Goal: Task Accomplishment & Management: Manage account settings

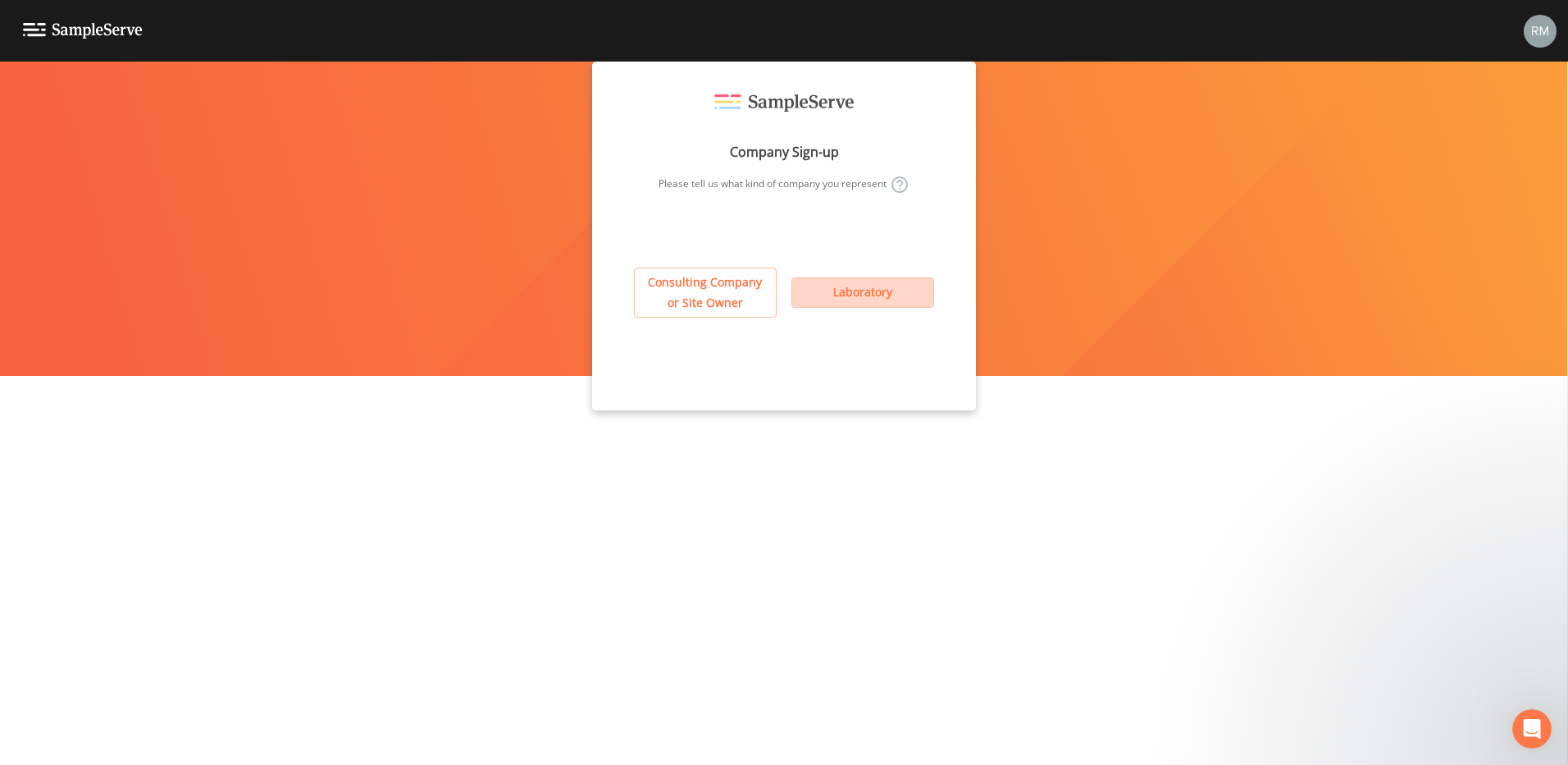
click at [842, 295] on button "Laboratory" at bounding box center [863, 292] width 143 height 31
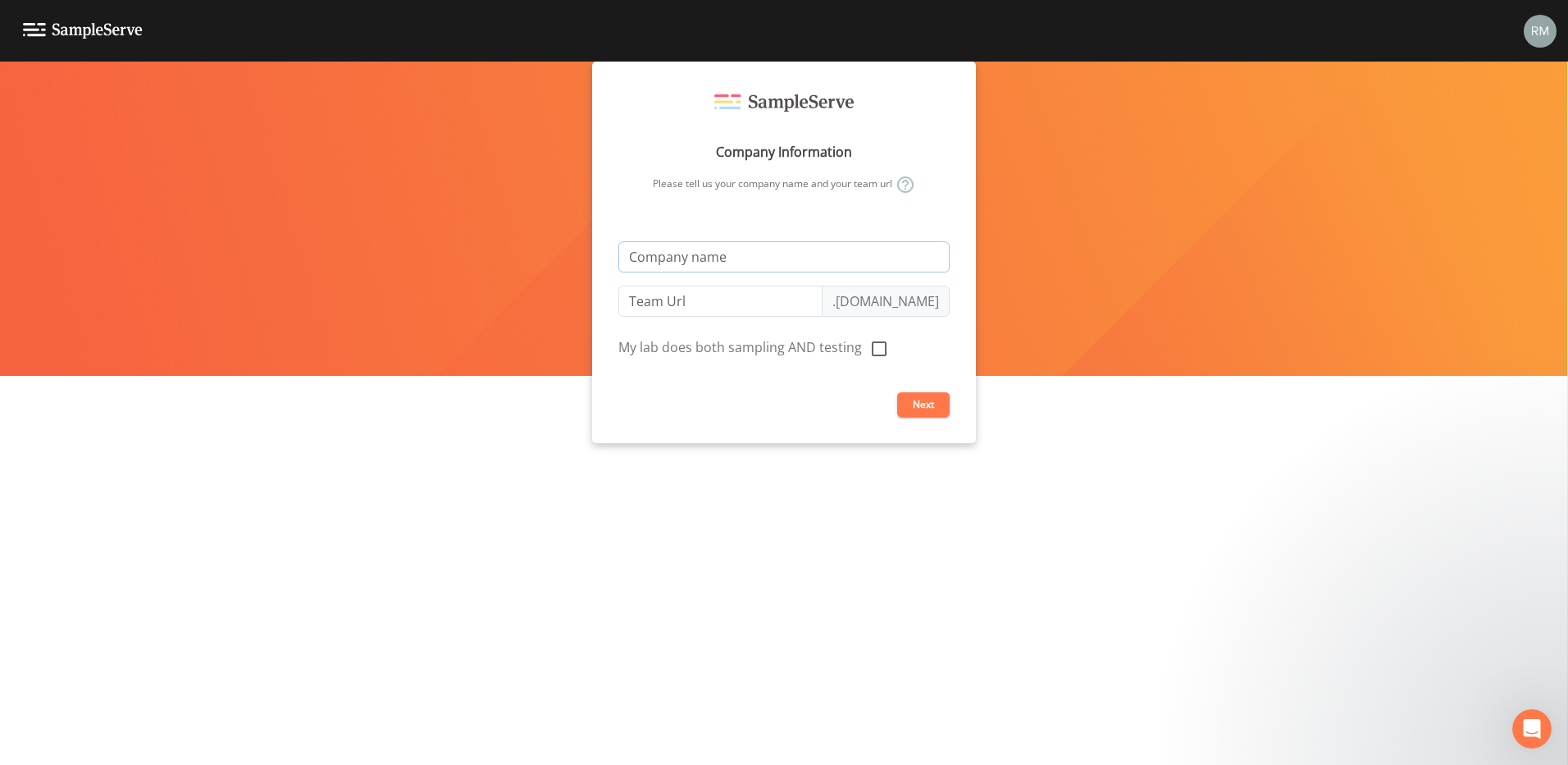
click at [783, 256] on input "text" at bounding box center [784, 256] width 331 height 32
type input "I"
type input "i"
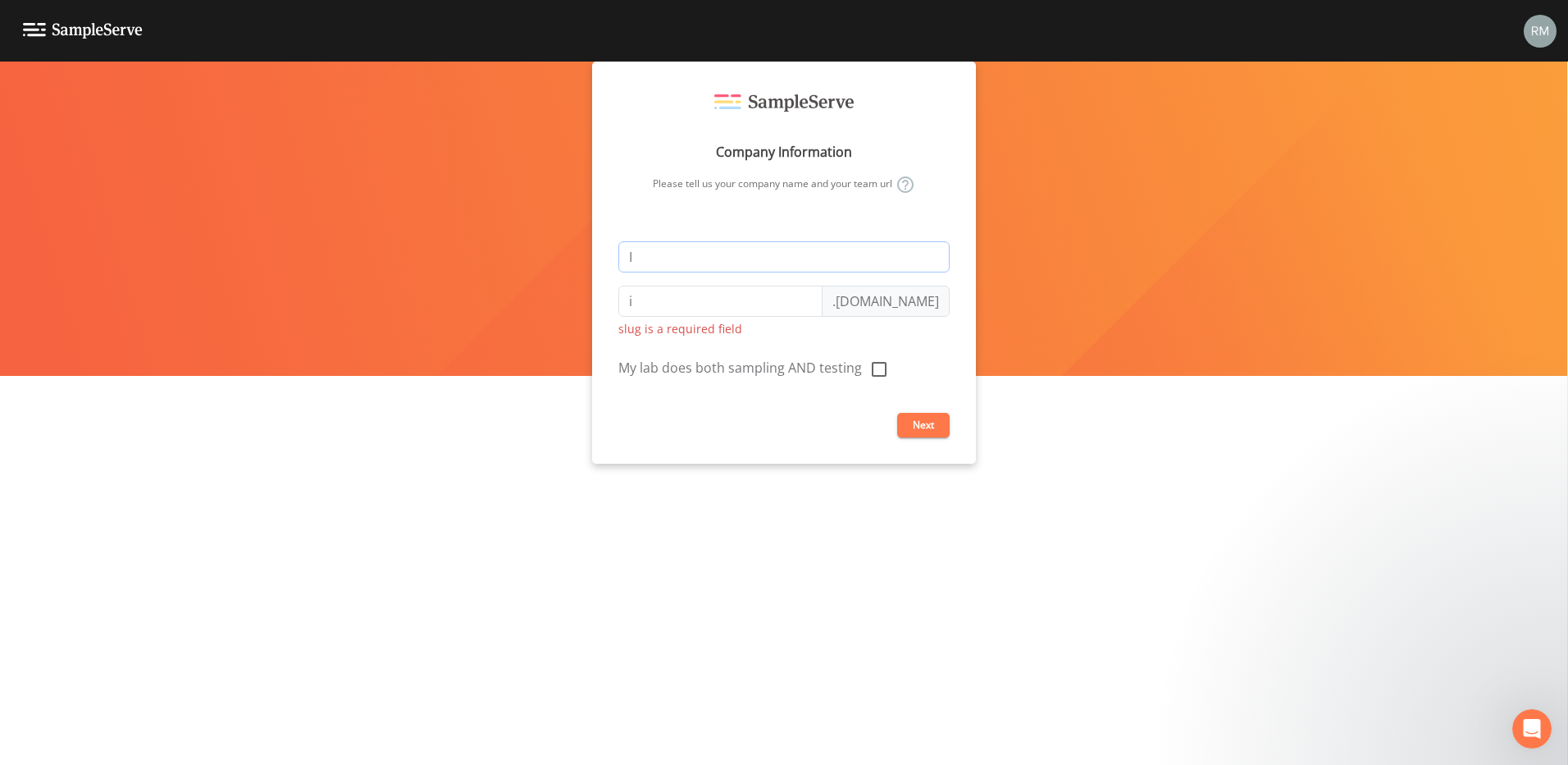
type input "In"
type input "in"
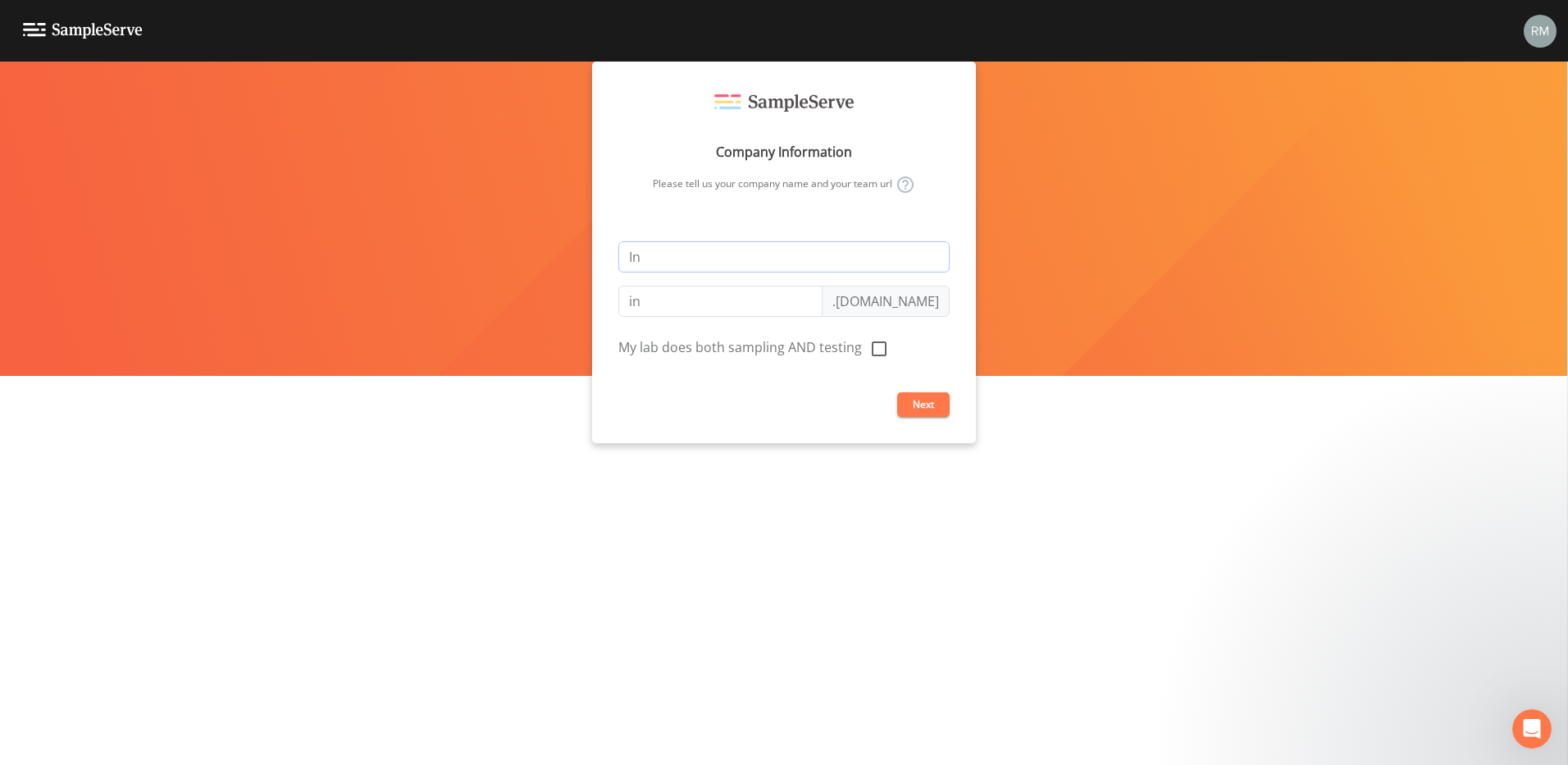
type input "Inf"
type input "inf"
type input "Infr"
type input "infr"
type input "Infra"
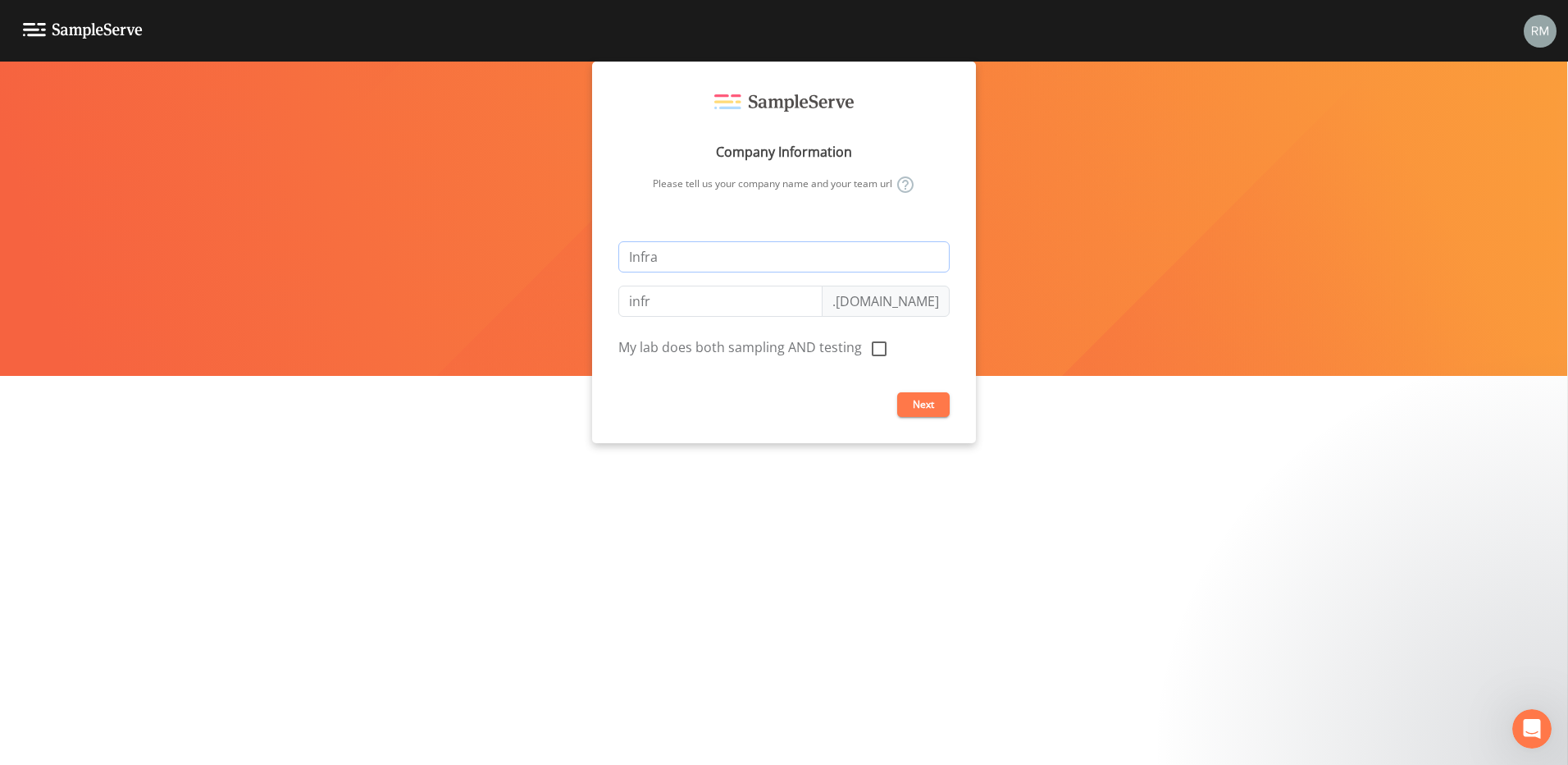
type input "infra"
type input "Infram"
type input "infram"
type input "Inframa"
type input "inframa"
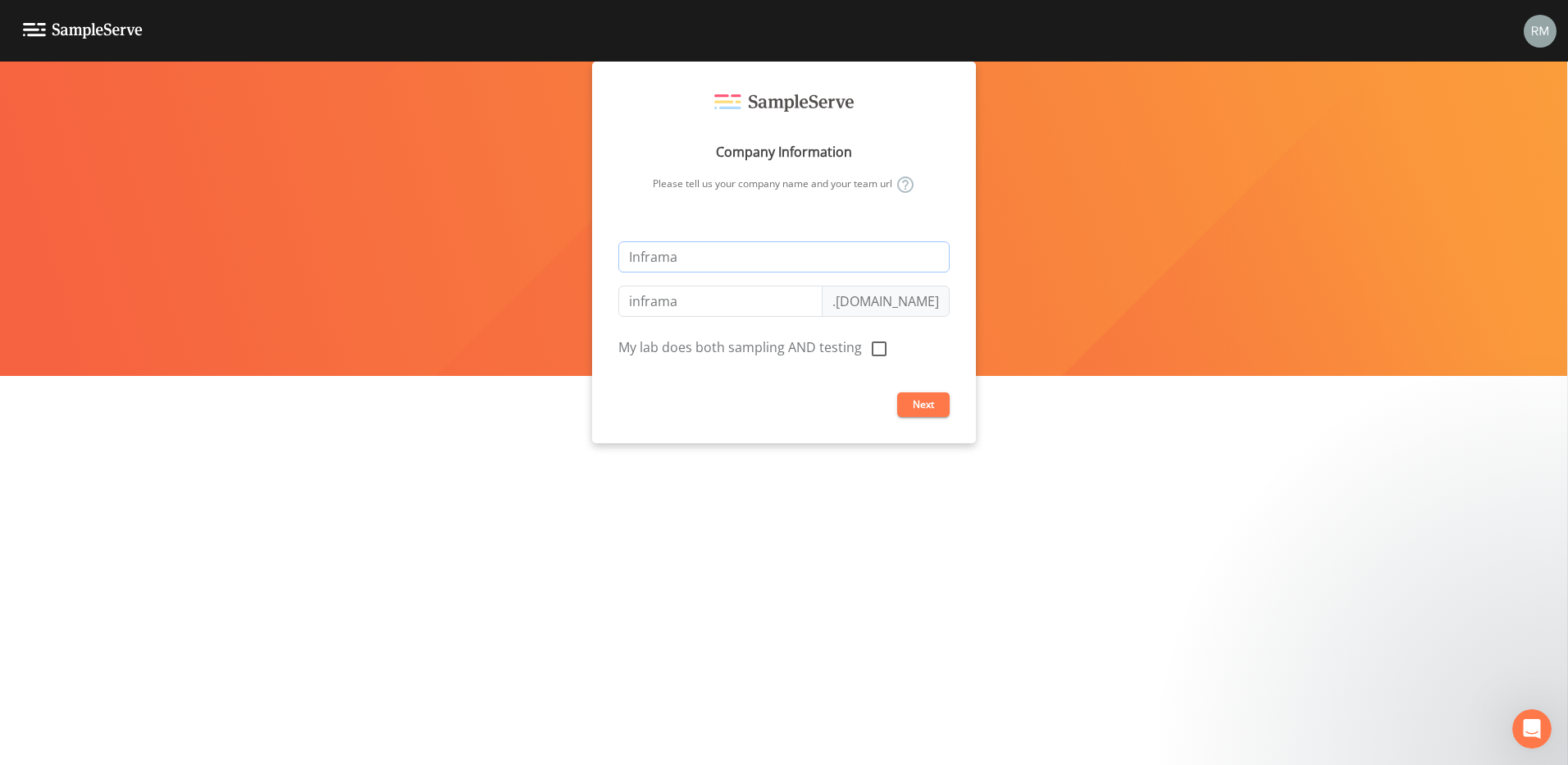
type input "Inframar"
type input "inframar"
type input "Inframark"
type input "inframark"
type input "Inframark"
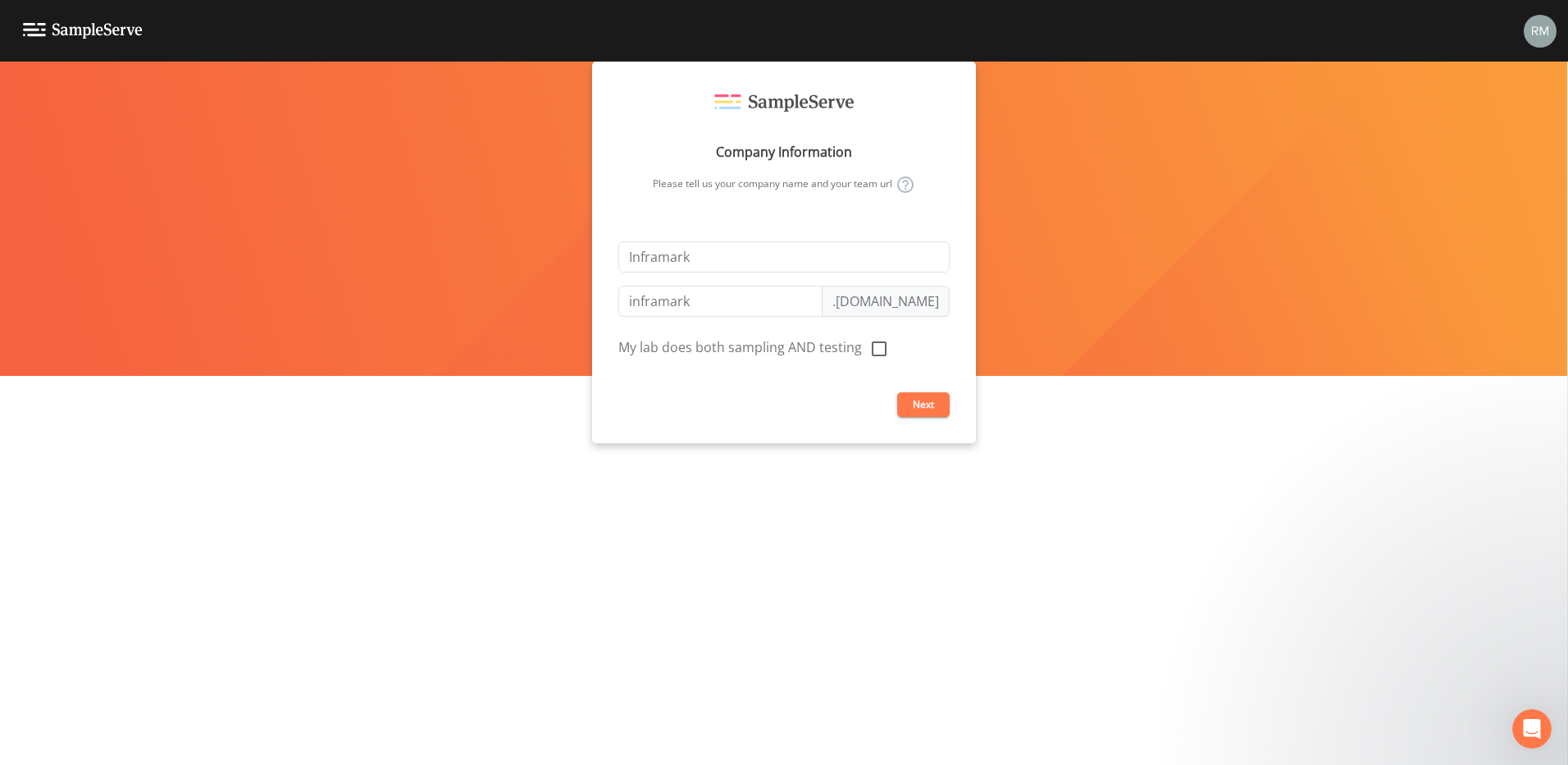
click at [878, 348] on icon at bounding box center [879, 349] width 20 height 20
checkbox input "true"
click at [921, 399] on button "Next" at bounding box center [923, 404] width 52 height 24
click at [927, 407] on button "Next" at bounding box center [923, 404] width 52 height 24
click at [634, 297] on input "inframark" at bounding box center [720, 301] width 204 height 32
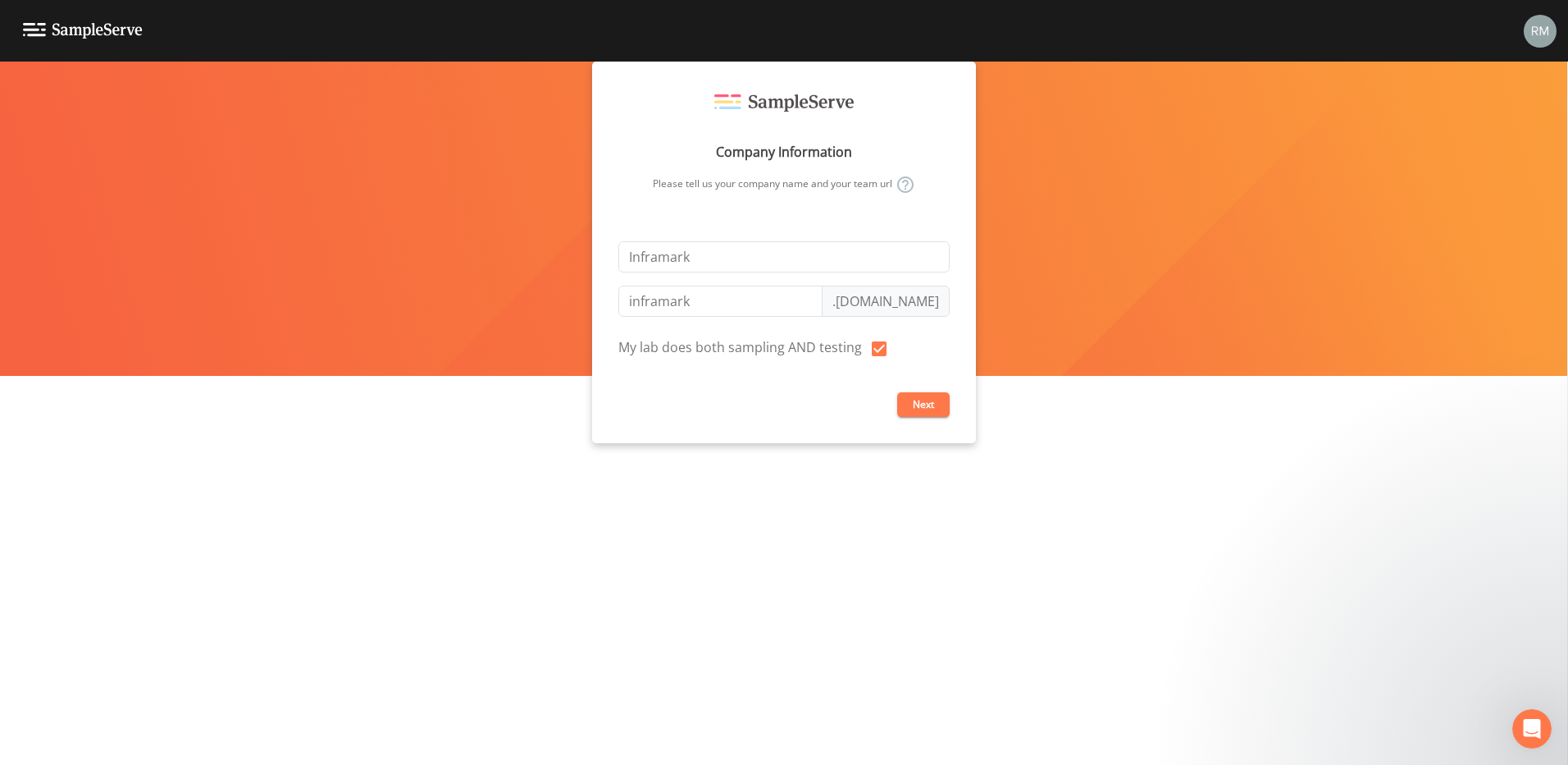
click at [927, 216] on div "Company Information Please tell us your company name and your team url" at bounding box center [784, 167] width 331 height 147
click at [919, 392] on button "Next" at bounding box center [923, 404] width 52 height 24
click at [1538, 28] on img at bounding box center [1540, 31] width 32 height 32
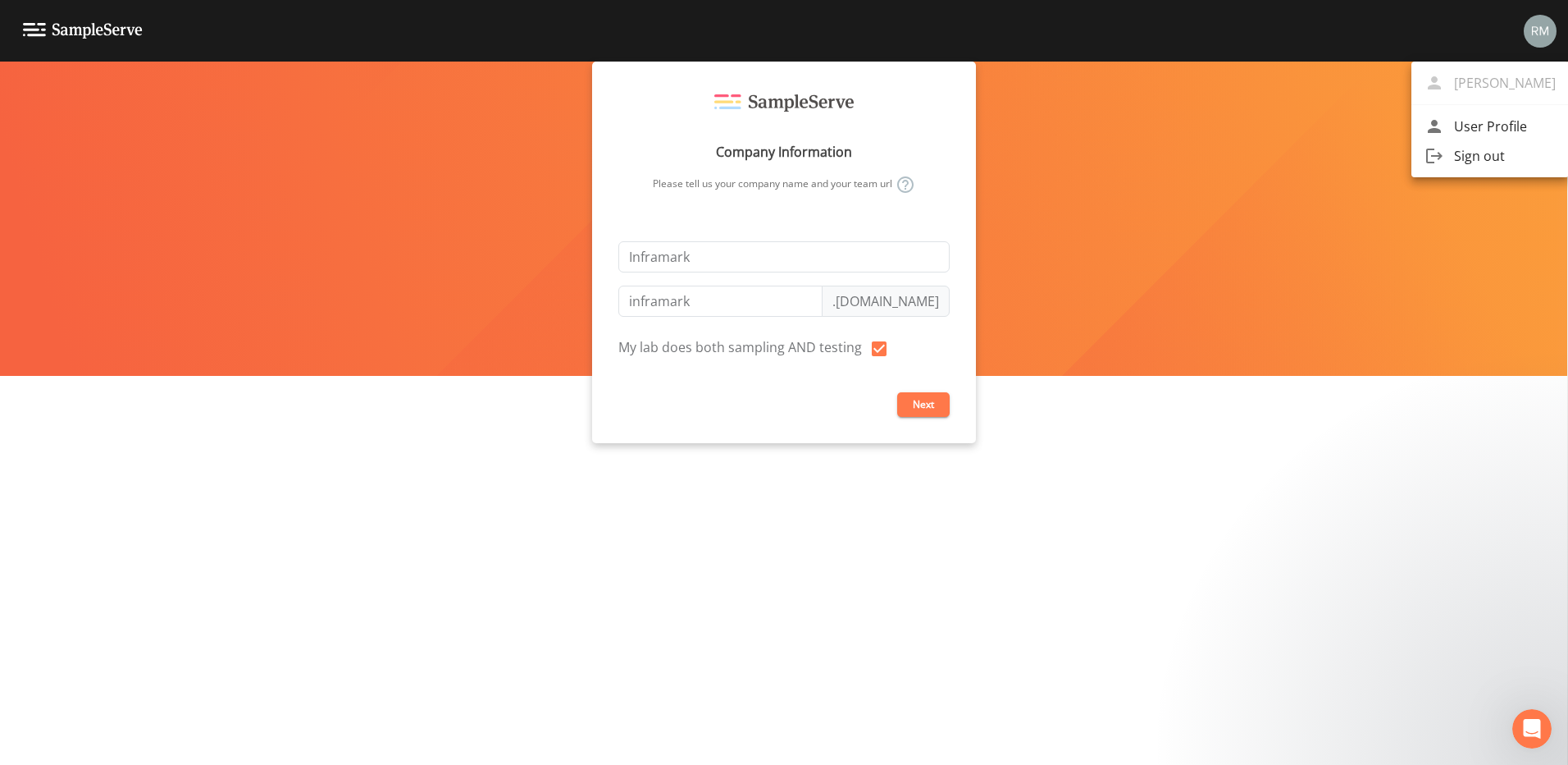
click at [1488, 125] on span "User Profile" at bounding box center [1504, 126] width 102 height 20
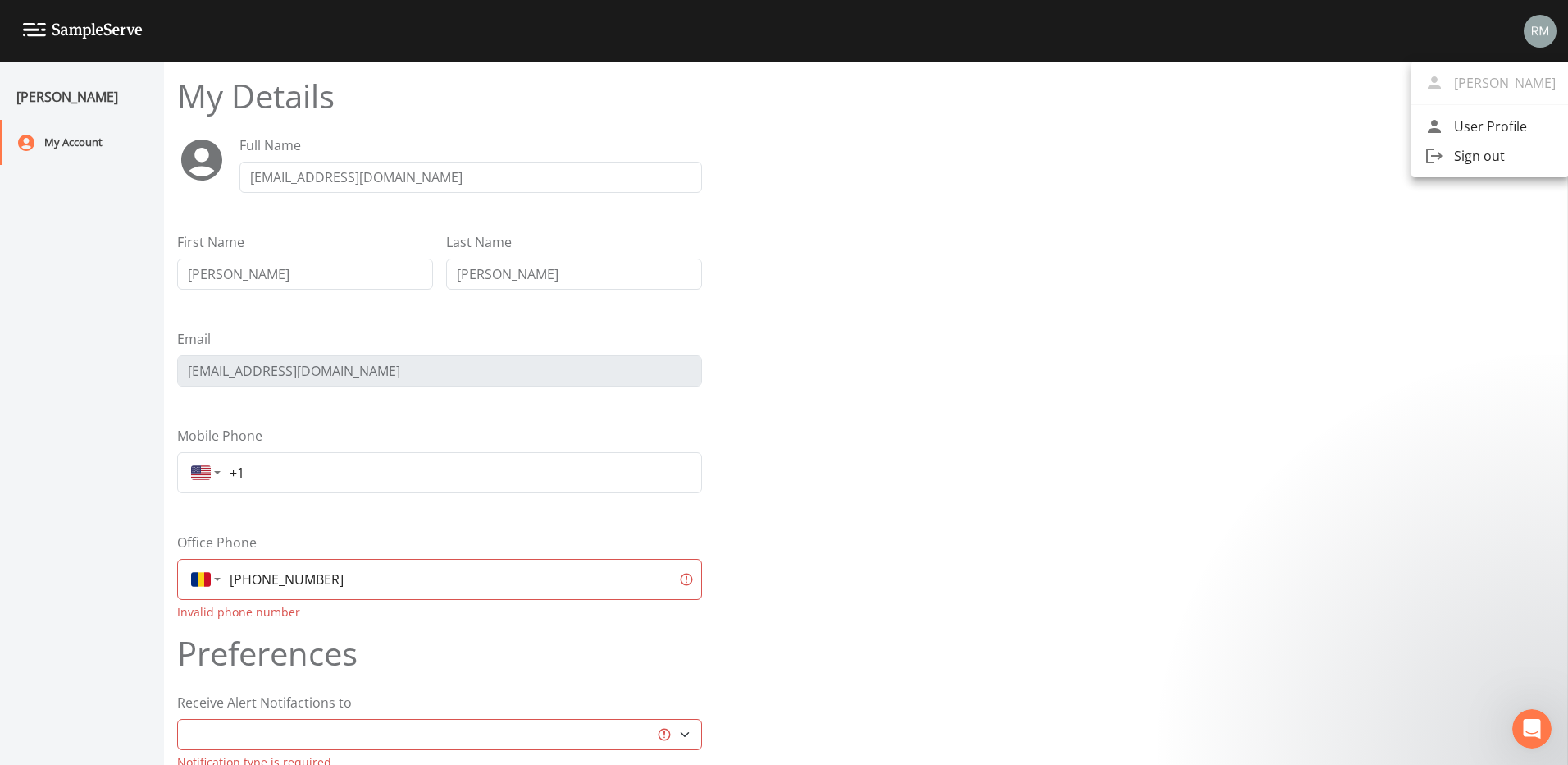
click at [40, 27] on div at bounding box center [784, 382] width 1568 height 765
click at [44, 28] on img at bounding box center [83, 31] width 120 height 15
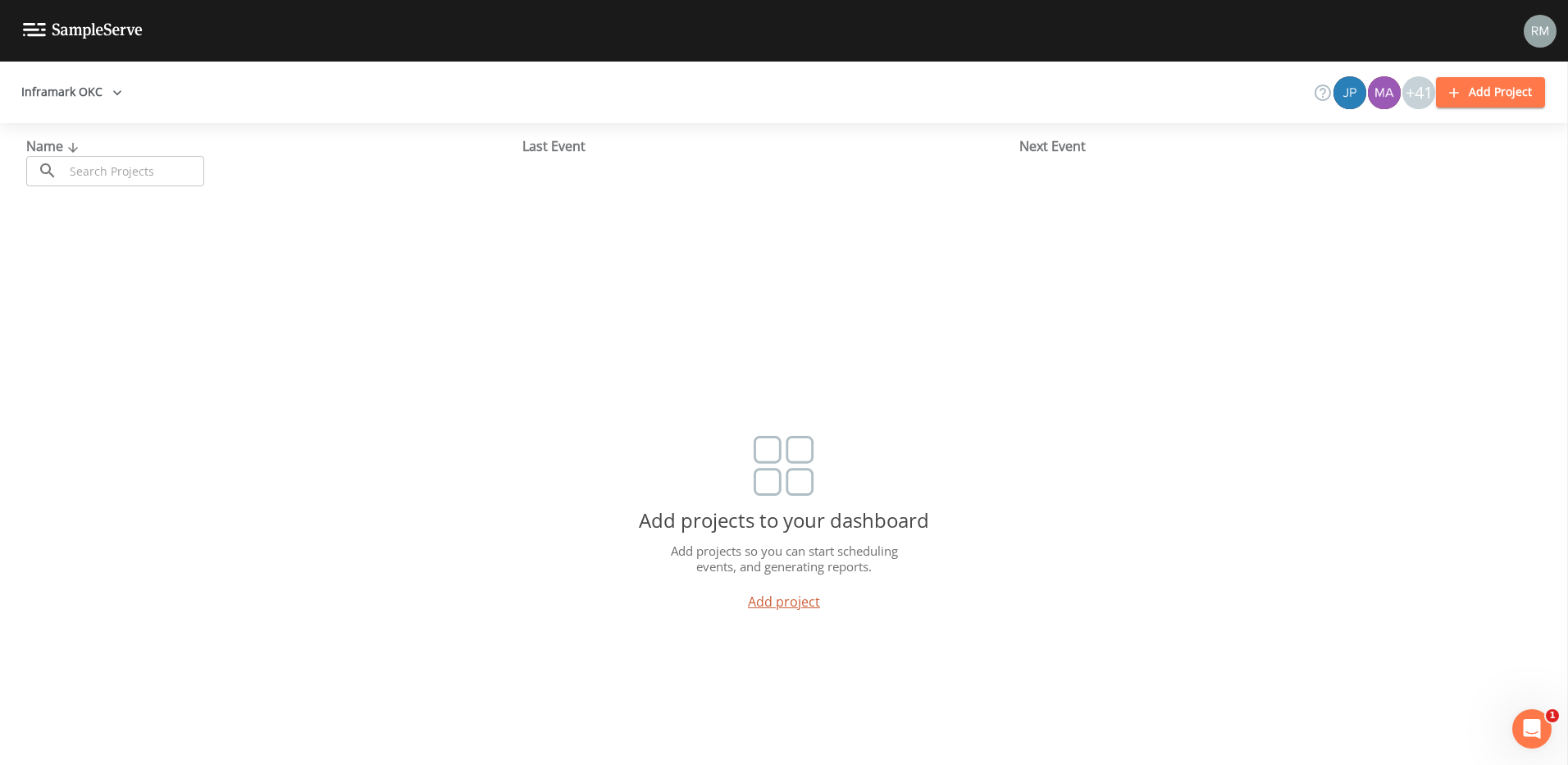
click at [785, 603] on link "Add project" at bounding box center [784, 601] width 72 height 18
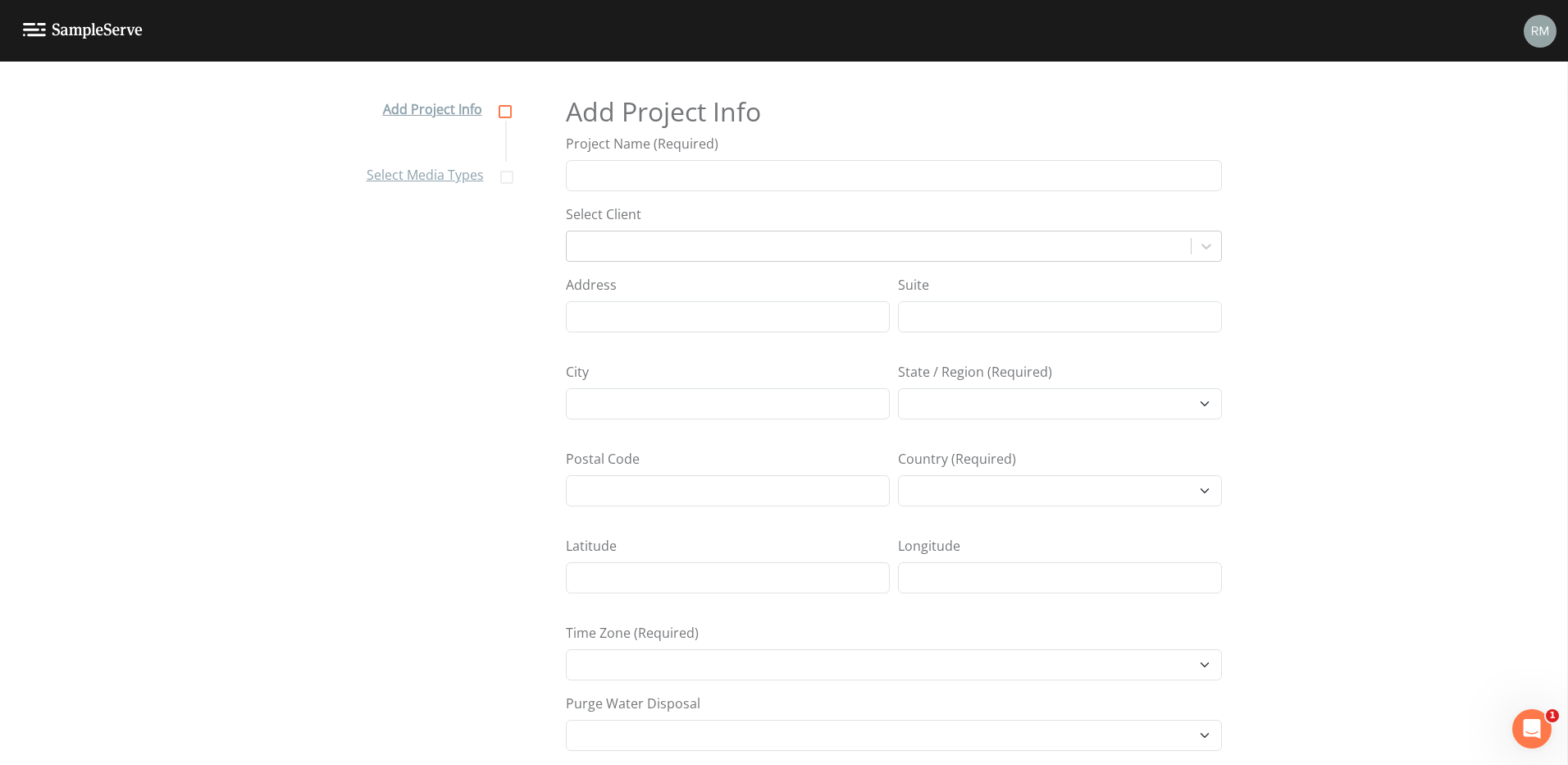
select select "Africa/Abidjan"
click at [672, 175] on input "Project Name (Required)" at bounding box center [893, 176] width 656 height 32
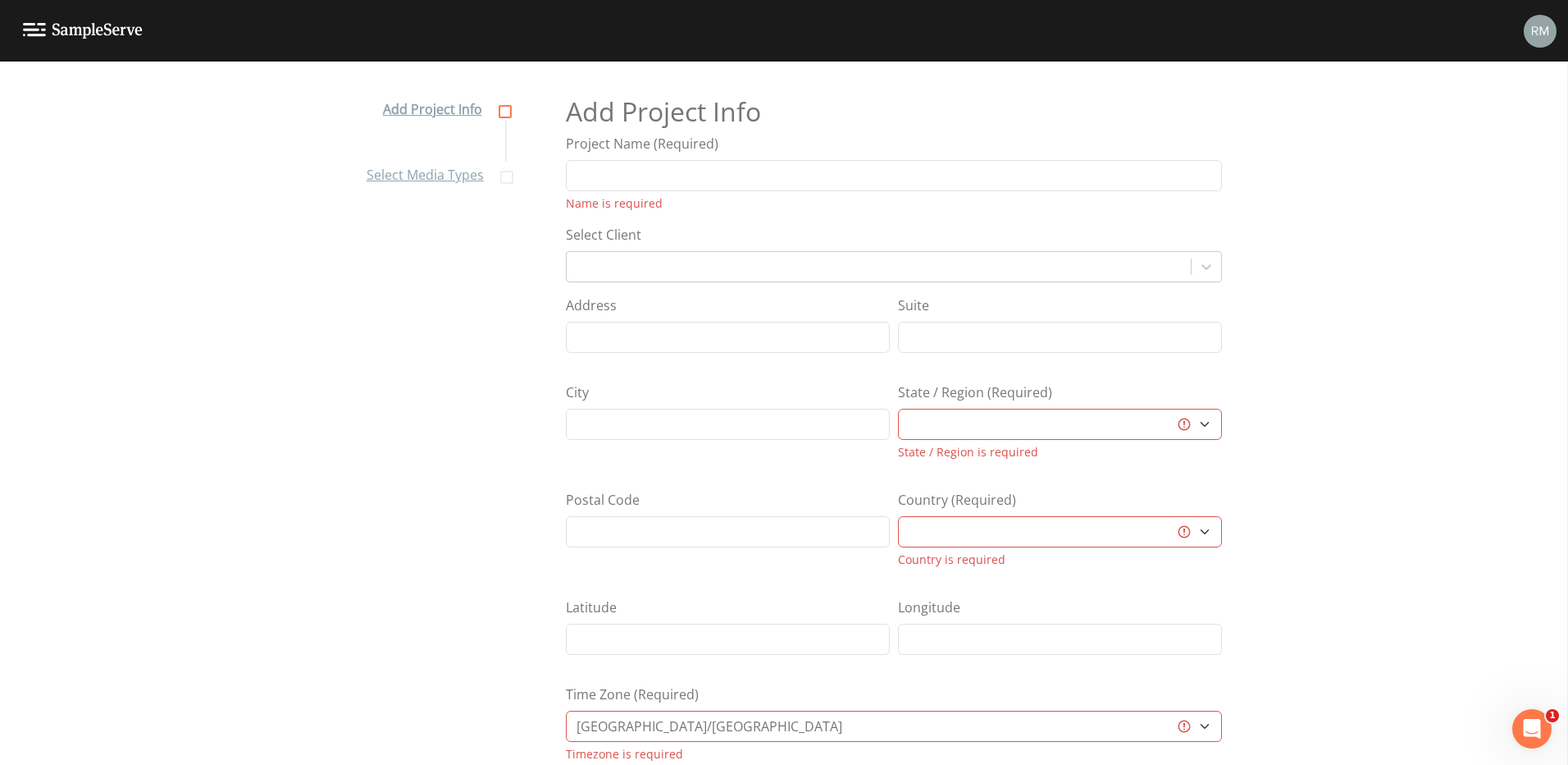
click at [1026, 79] on div "Add Project Info Project Name (Required) Name is required Select Client Address…" at bounding box center [893, 428] width 656 height 703
click at [50, 27] on img at bounding box center [83, 31] width 120 height 15
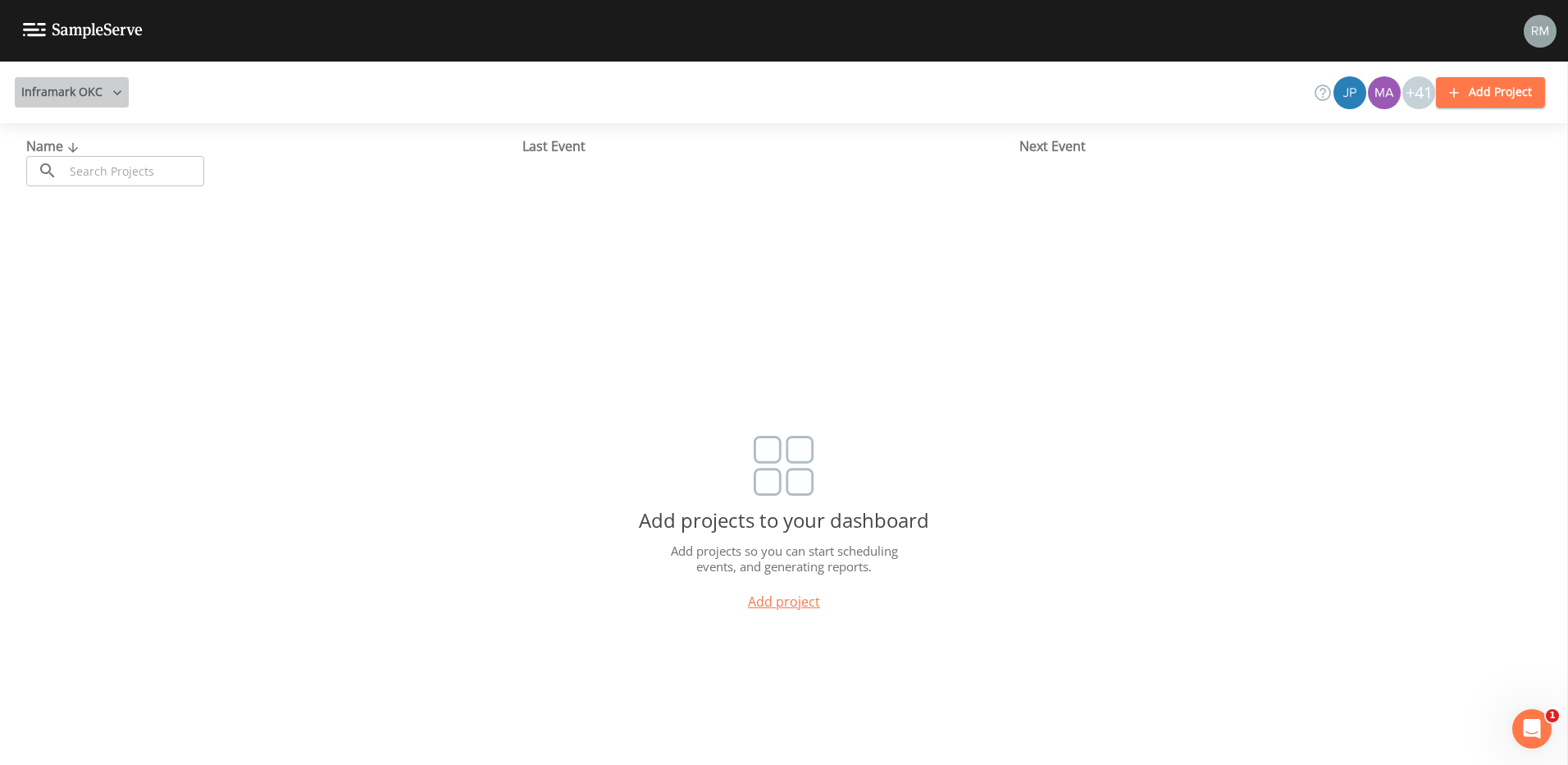
click at [81, 94] on button "Inframark OKC" at bounding box center [71, 93] width 114 height 31
click at [91, 163] on span "Add workspace" at bounding box center [104, 158] width 94 height 20
click at [1478, 94] on button "Add Project" at bounding box center [1490, 93] width 109 height 31
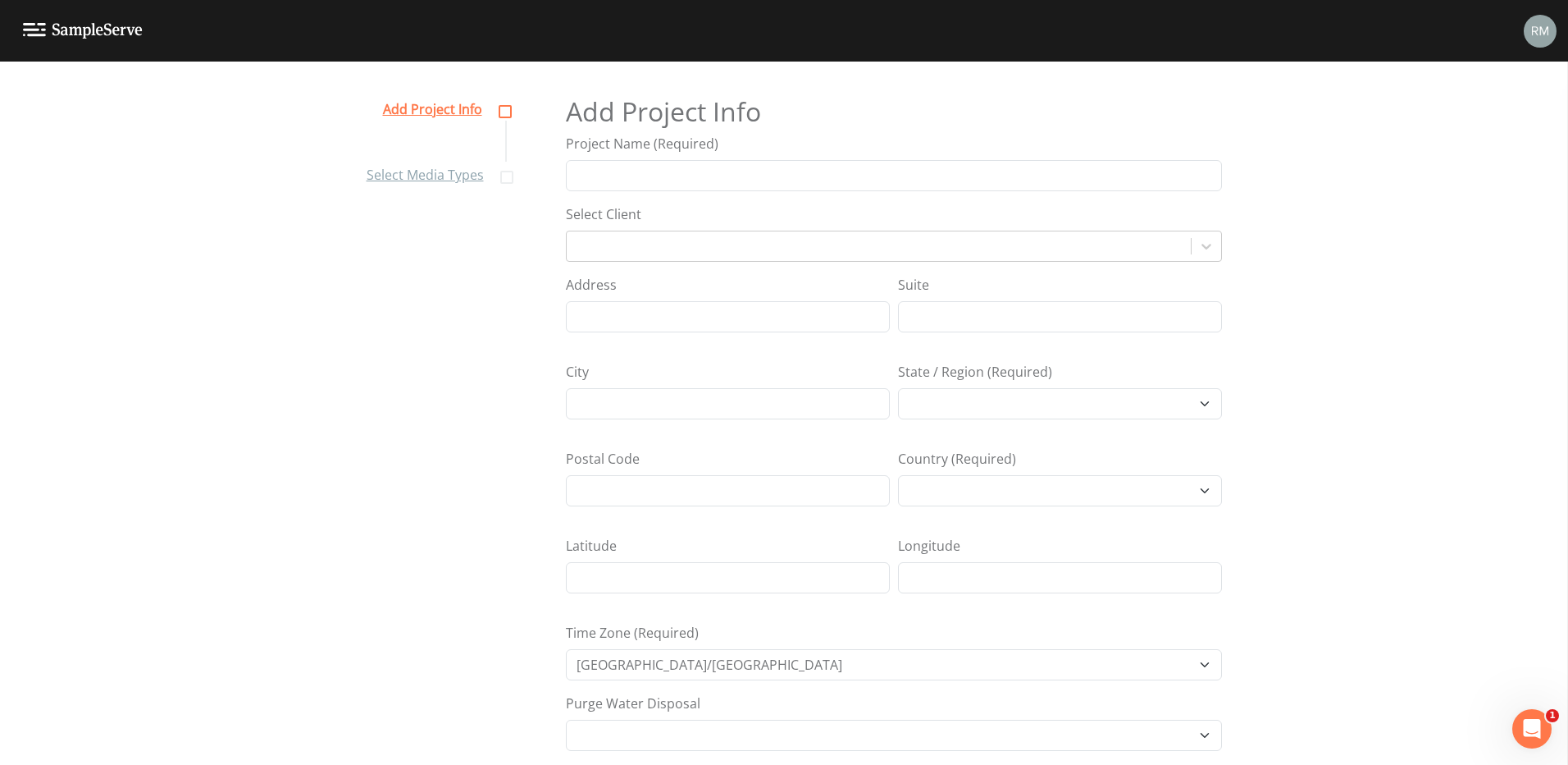
click at [497, 111] on link "Add Project Info" at bounding box center [445, 108] width 125 height 24
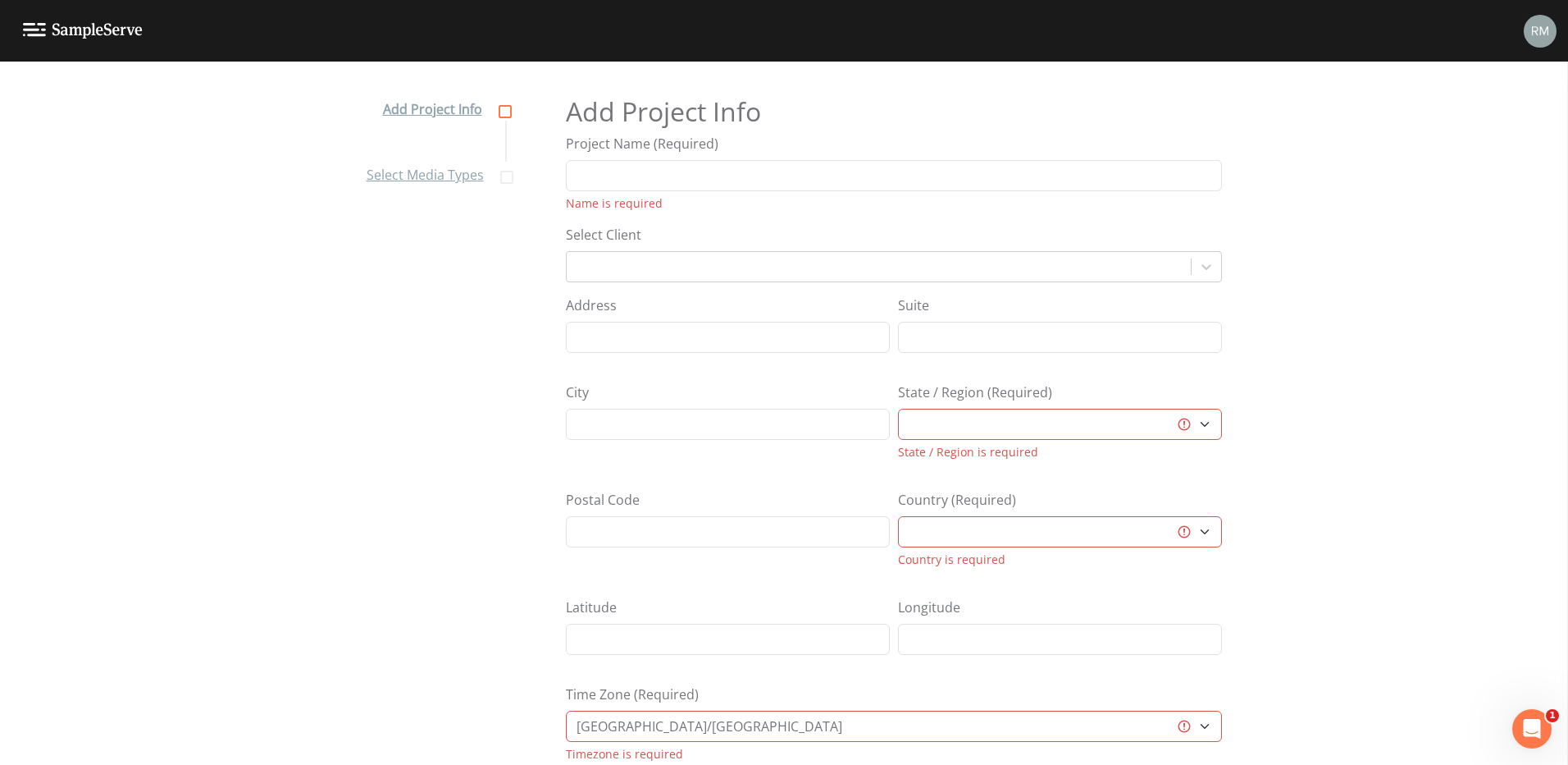
click at [41, 21] on link at bounding box center [71, 31] width 143 height 61
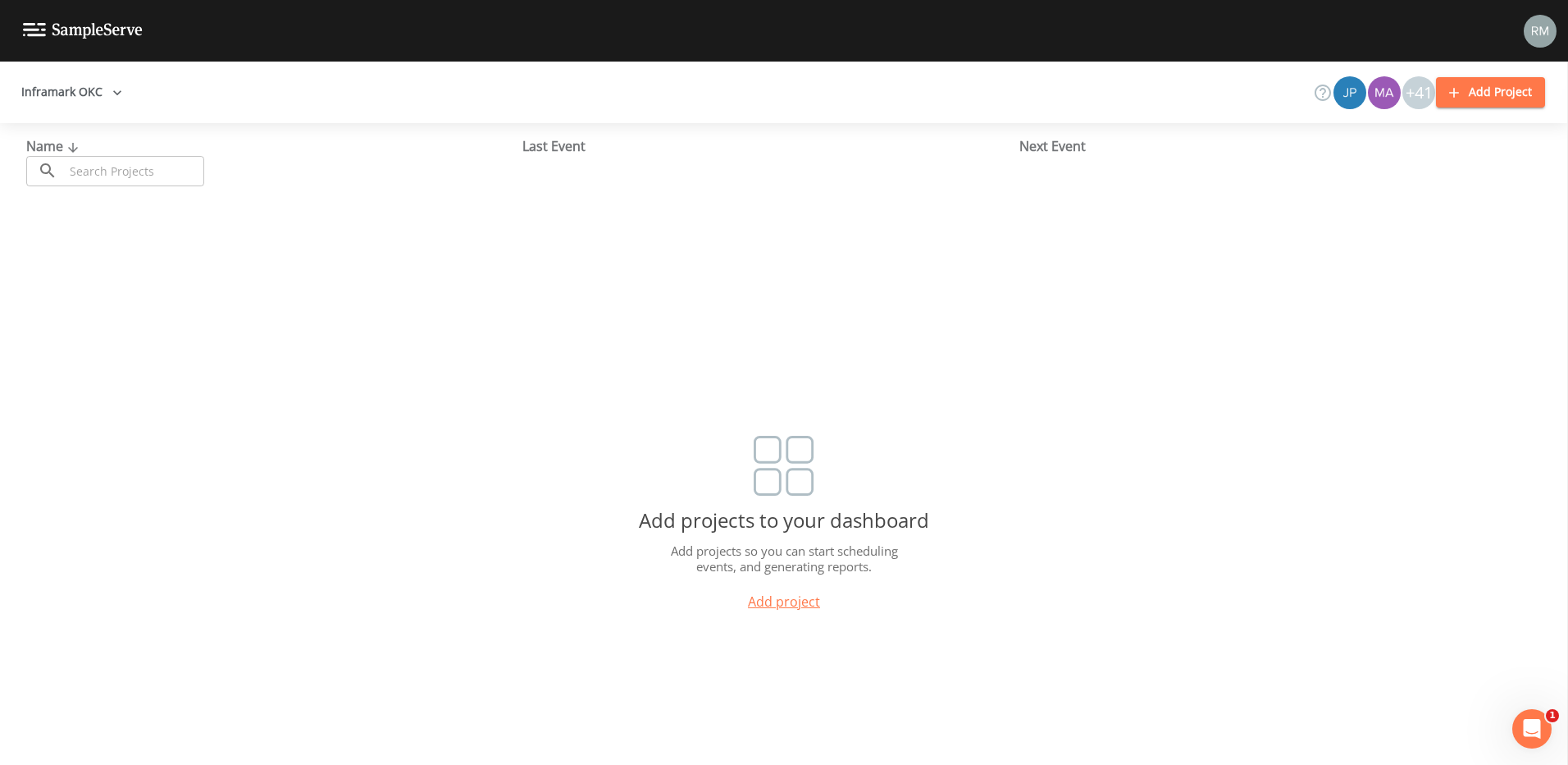
click at [87, 166] on input "text" at bounding box center [134, 171] width 140 height 31
click at [49, 97] on button "Inframark OKC" at bounding box center [71, 93] width 114 height 31
click at [70, 125] on link "Inframark" at bounding box center [89, 129] width 150 height 30
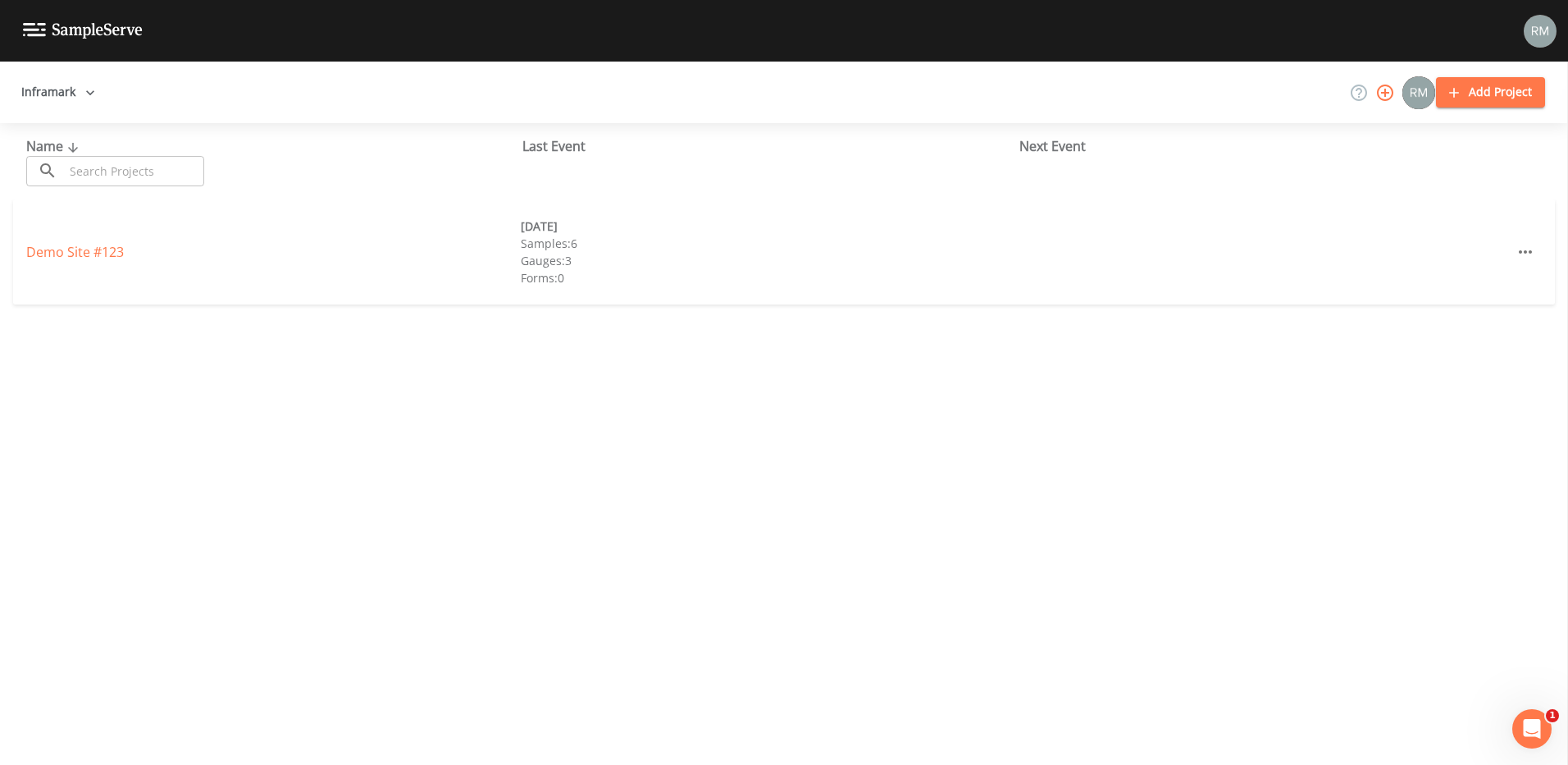
click at [1532, 32] on img at bounding box center [1540, 31] width 32 height 32
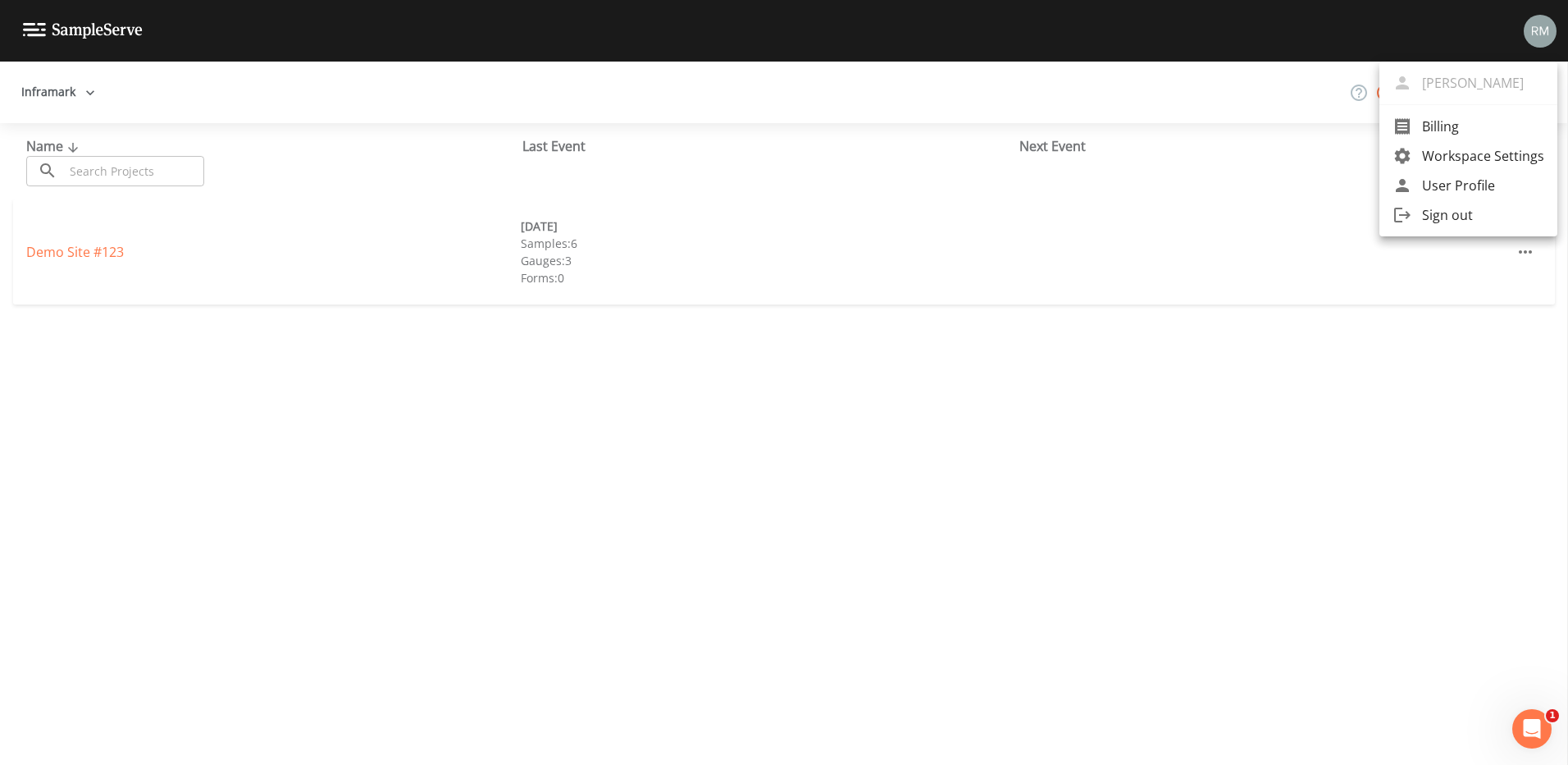
click at [1450, 187] on span "User Profile" at bounding box center [1483, 185] width 122 height 20
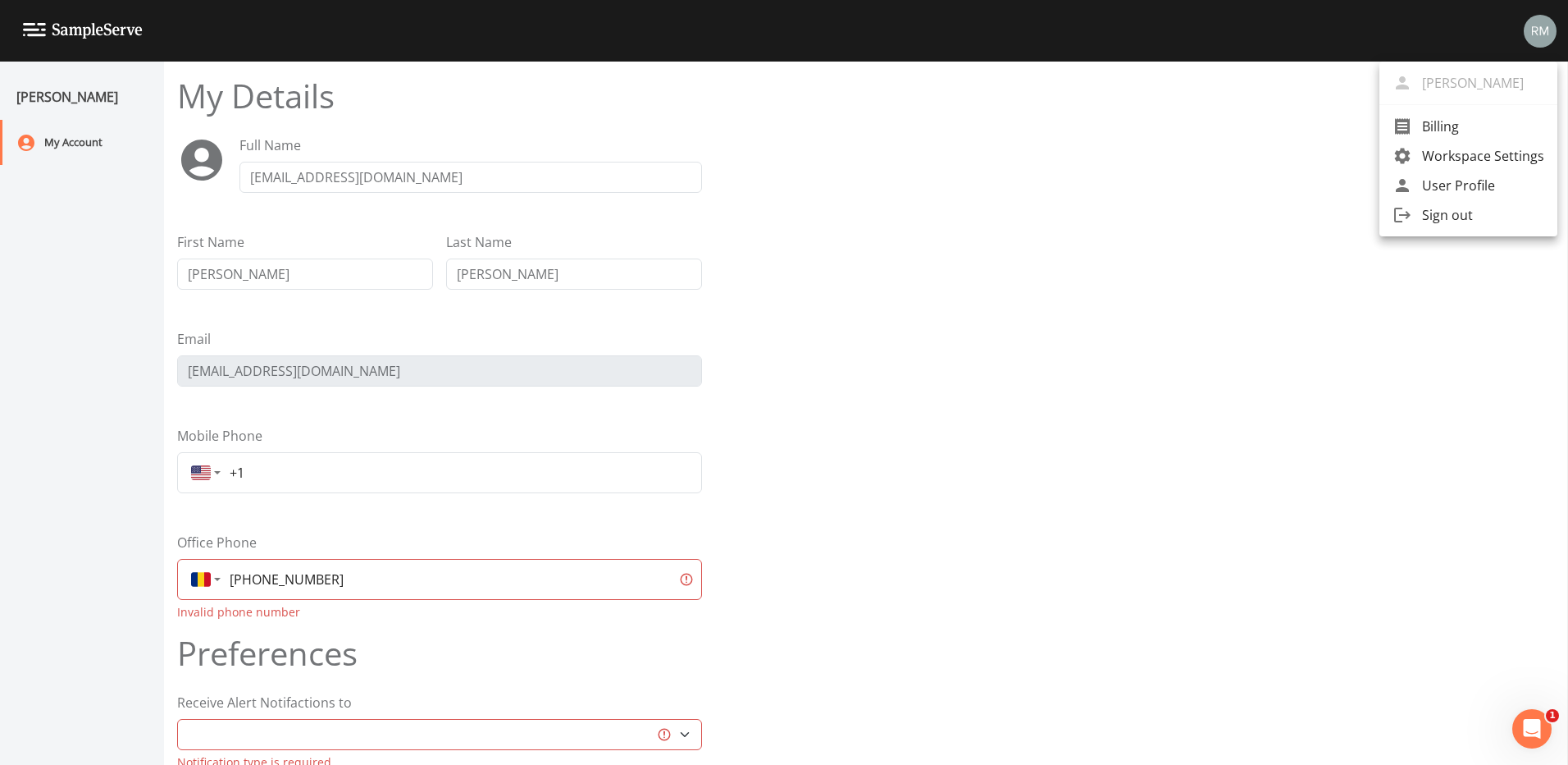
click at [258, 578] on div at bounding box center [784, 382] width 1568 height 765
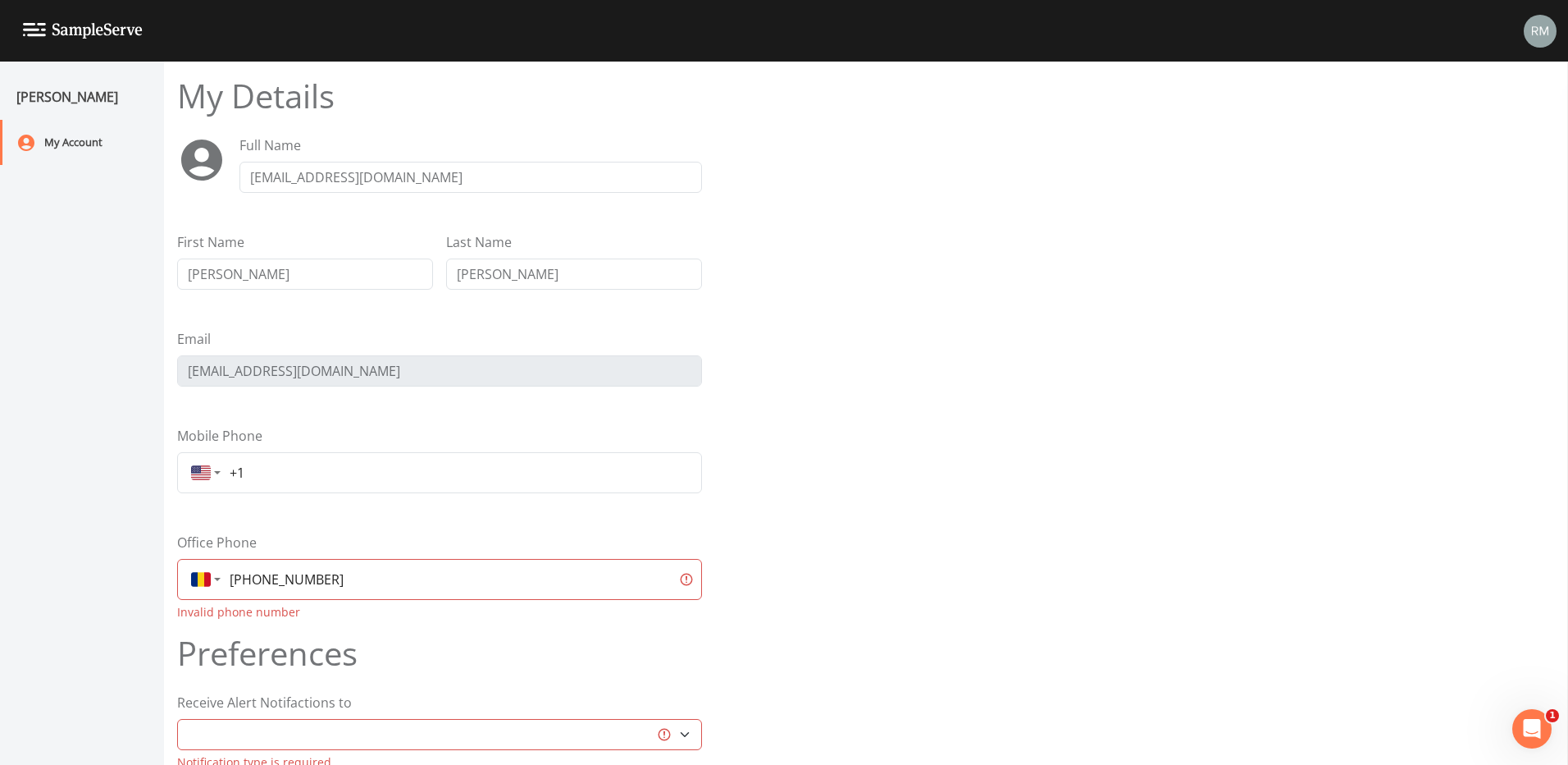
click at [255, 580] on input "+40 56279972" at bounding box center [447, 579] width 449 height 30
click at [218, 580] on div "Country selector" at bounding box center [206, 580] width 36 height 20
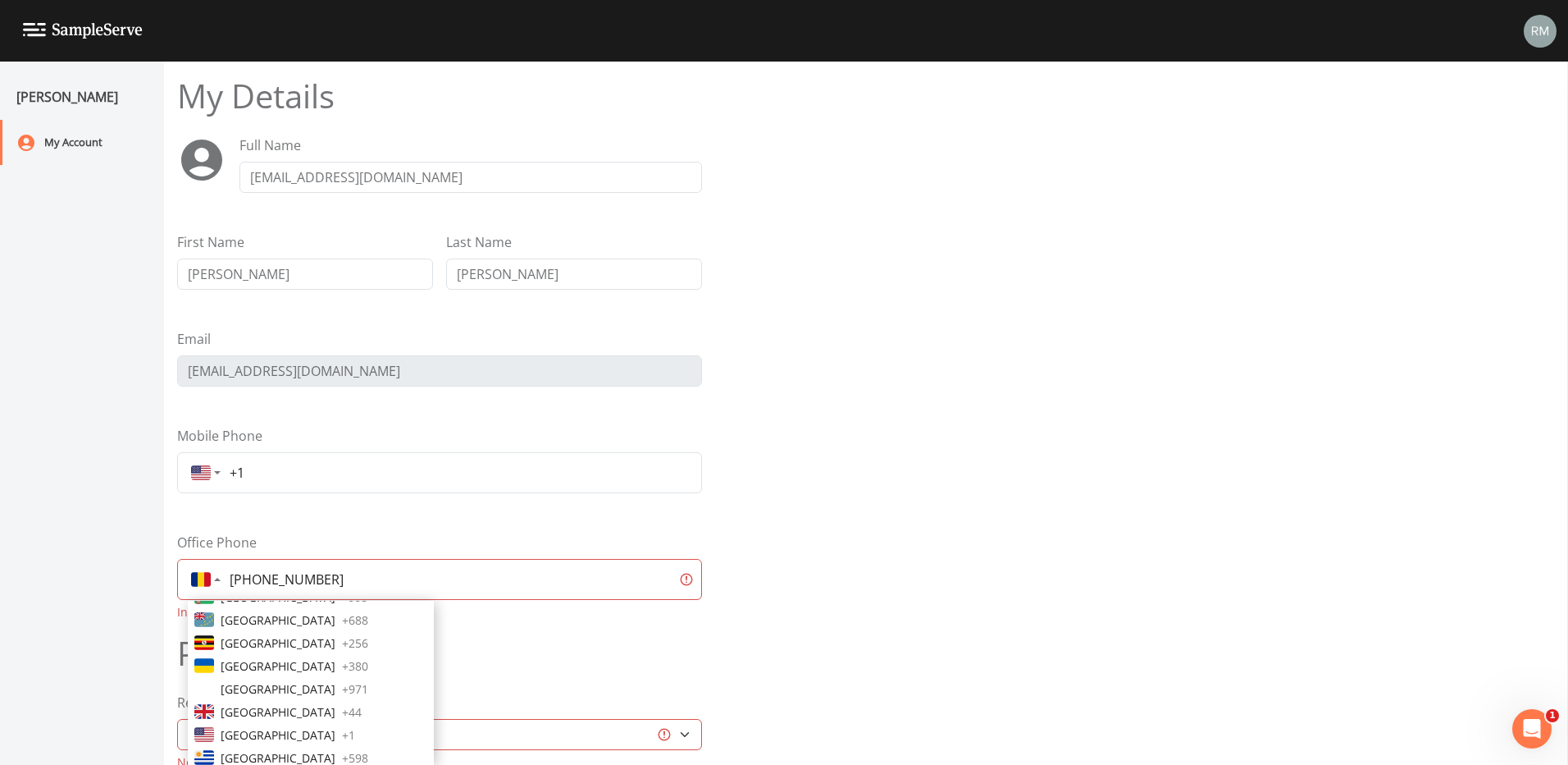
scroll to position [4664, 0]
click at [246, 688] on span "United States" at bounding box center [278, 684] width 115 height 17
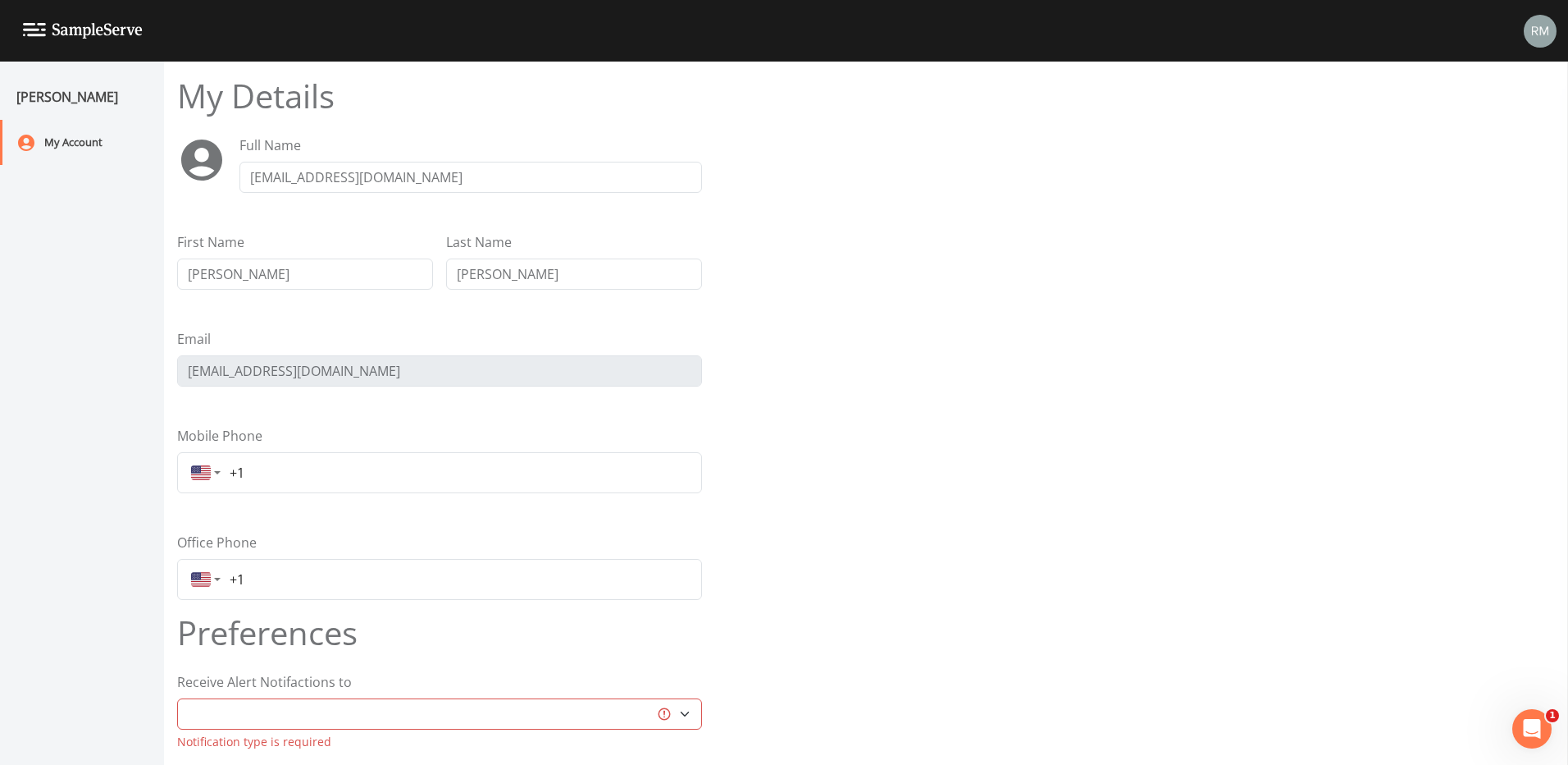
type input "+"
click at [256, 477] on input "+1" at bounding box center [457, 472] width 469 height 30
type input "+1 4056279972"
click at [500, 427] on div "Mobile Phone Afghanistan + 93 Albania + 355 Algeria + 213 Andorra + 376 Angola …" at bounding box center [439, 459] width 524 height 68
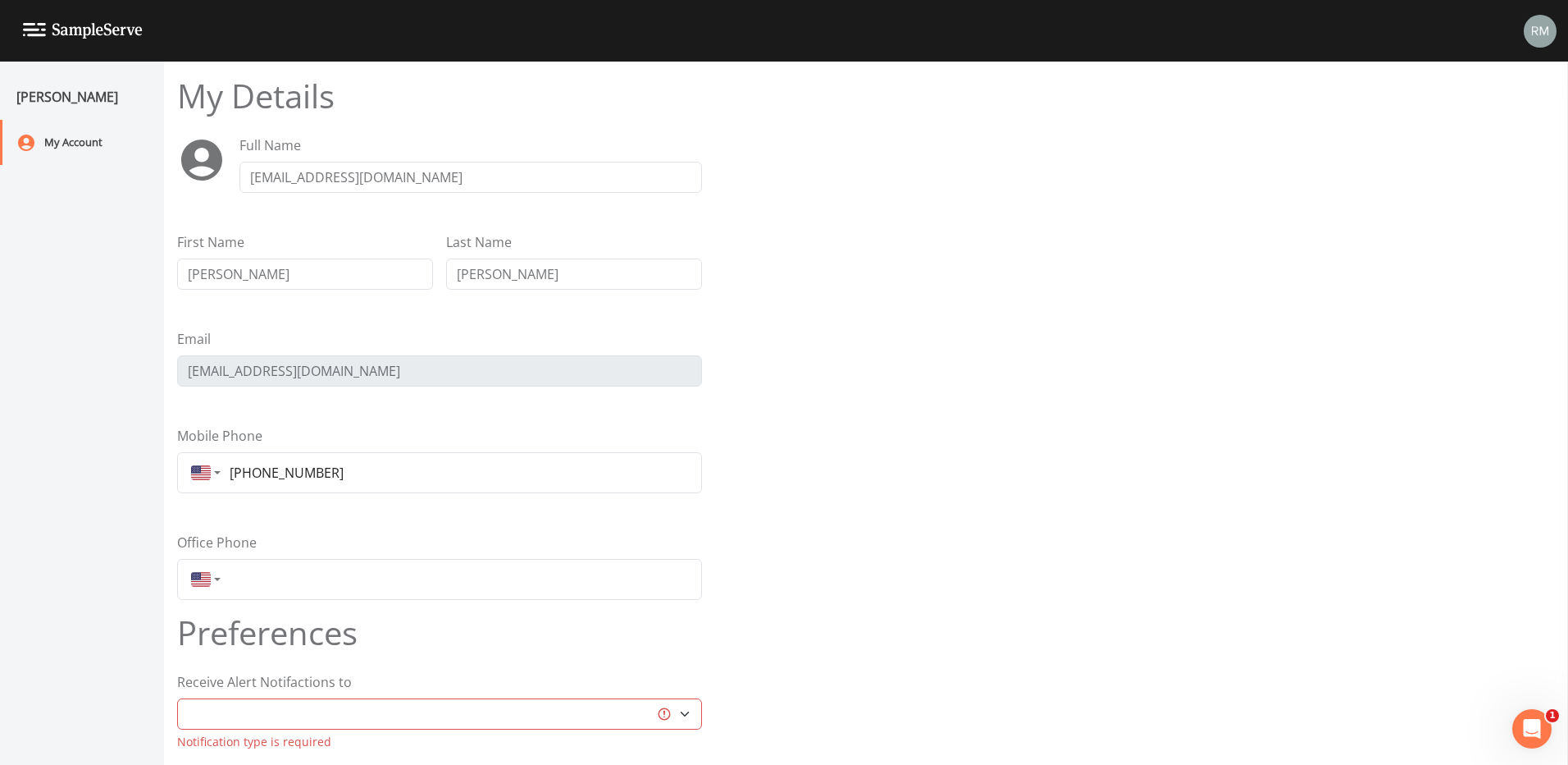
click at [498, 534] on div "Office Phone Afghanistan + 93 Albania + 355 Algeria + 213 Andorra + 376 Angola …" at bounding box center [439, 566] width 524 height 68
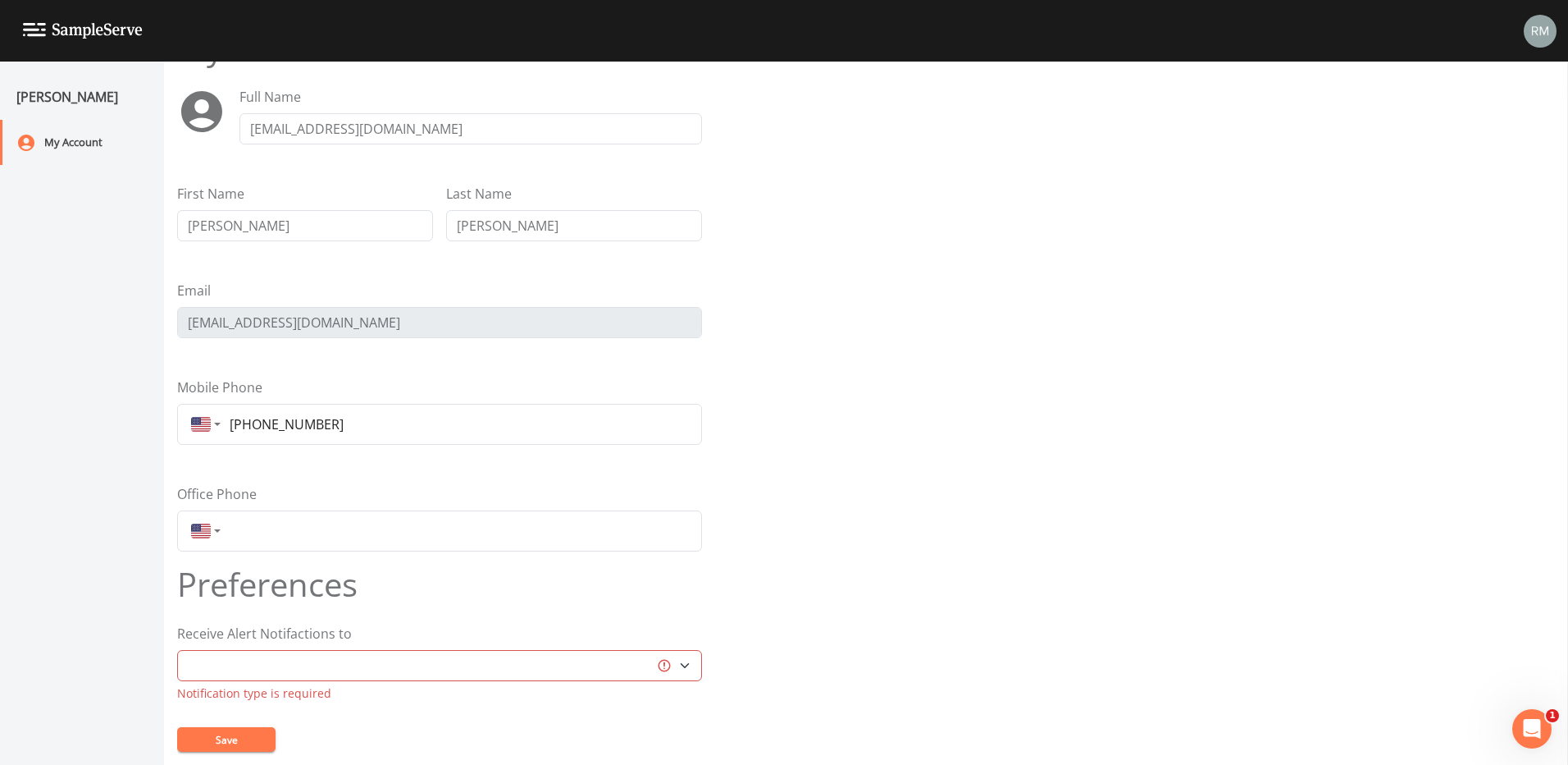
scroll to position [74, 0]
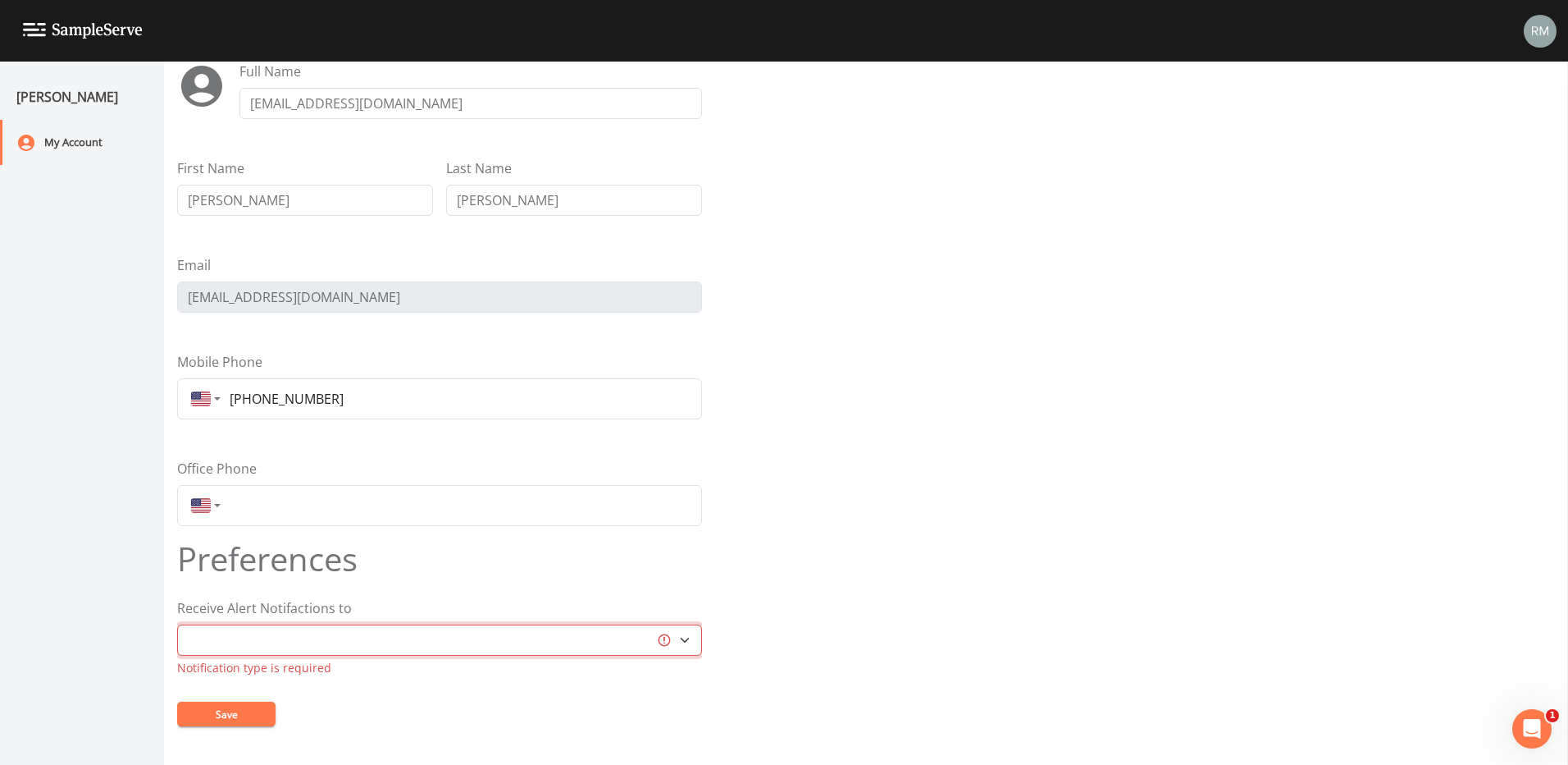
click at [404, 635] on select "Email Mobile Text" at bounding box center [439, 640] width 524 height 32
select select "email"
click at [177, 645] on select "Email Mobile Text" at bounding box center [439, 640] width 524 height 32
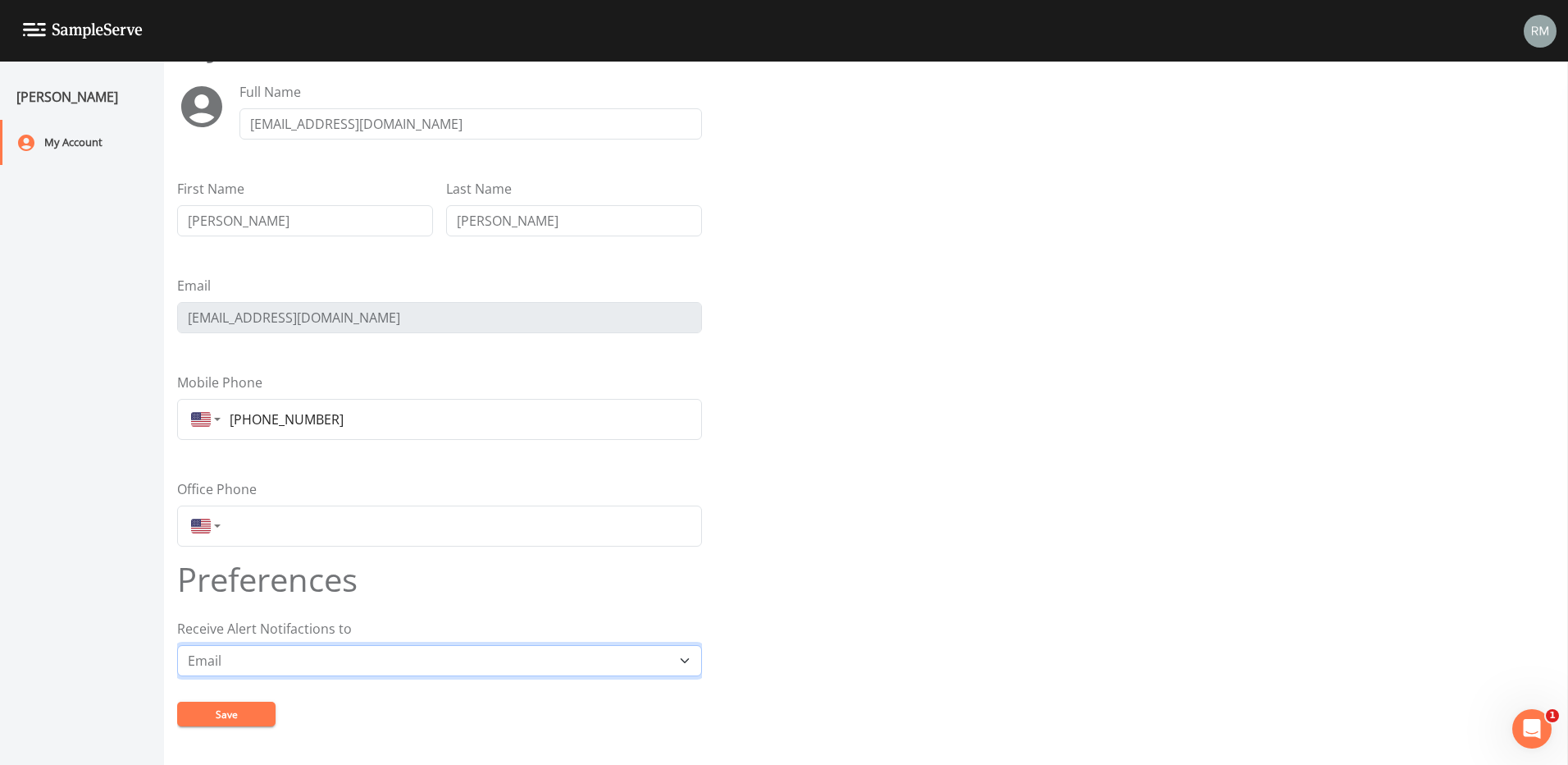
scroll to position [53, 0]
click at [229, 715] on button "Save" at bounding box center [226, 713] width 98 height 24
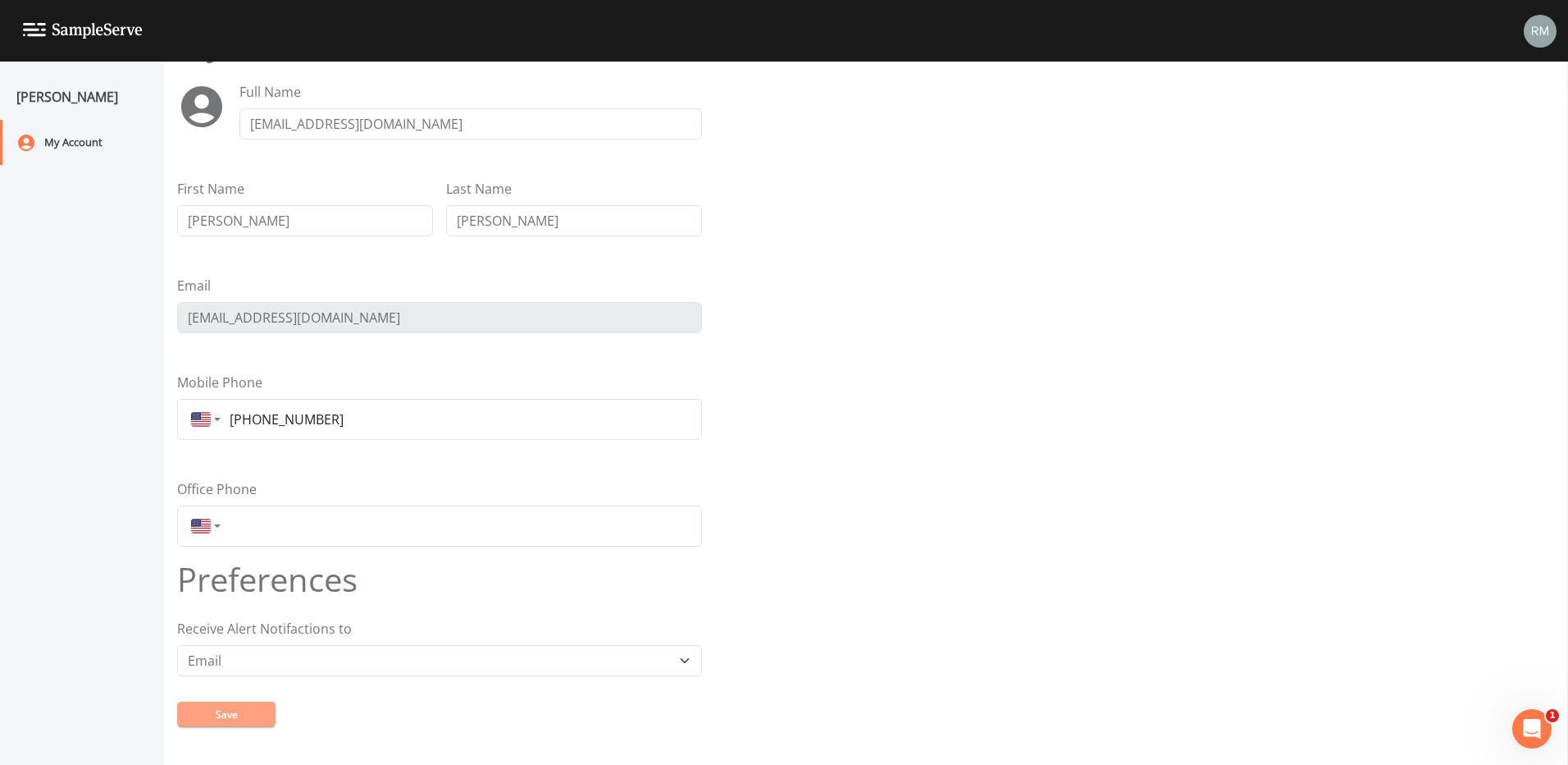
click at [255, 710] on button "Save" at bounding box center [226, 713] width 98 height 24
click at [1542, 724] on div "Open Intercom Messenger" at bounding box center [1529, 726] width 54 height 54
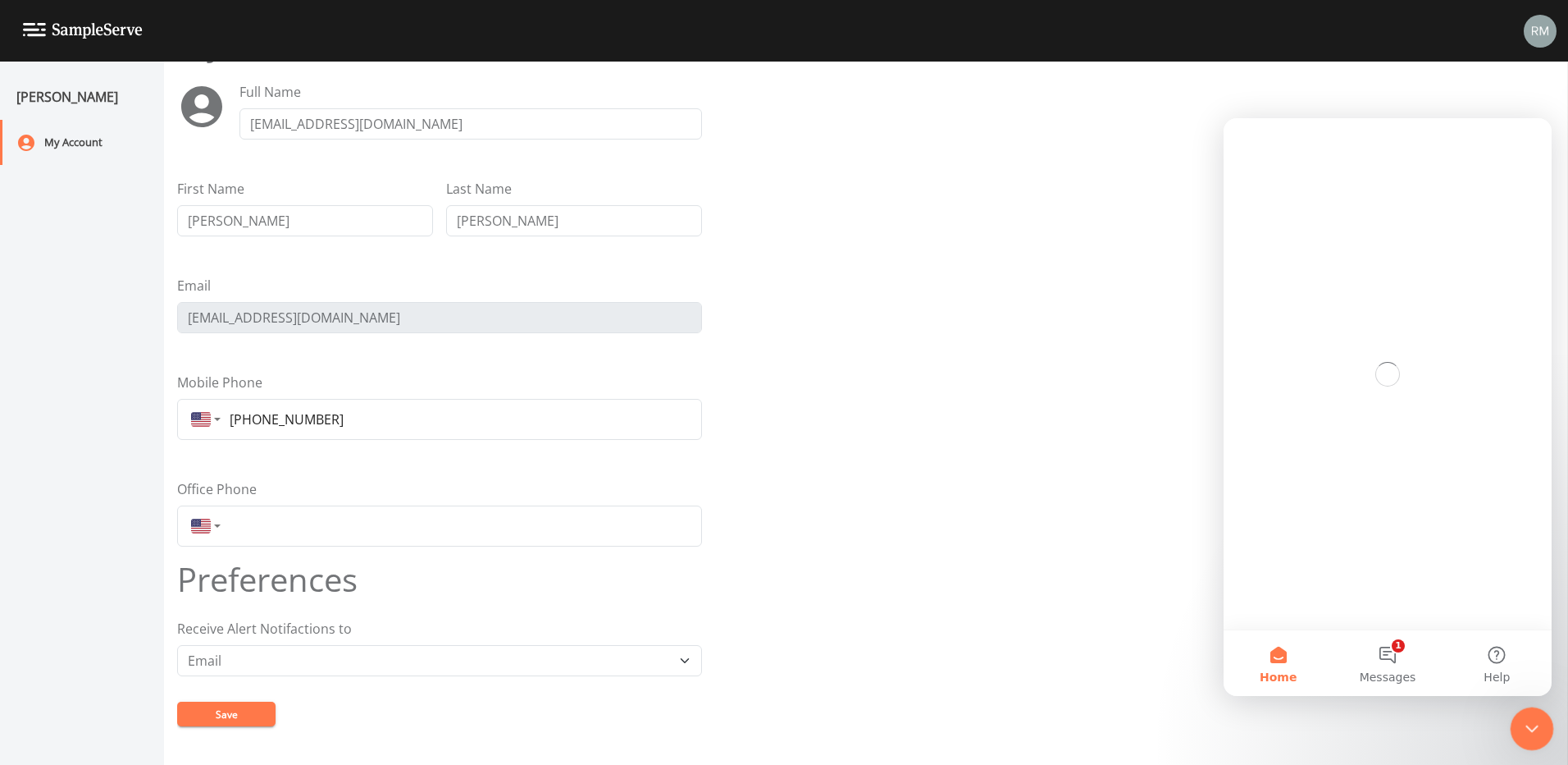
scroll to position [0, 0]
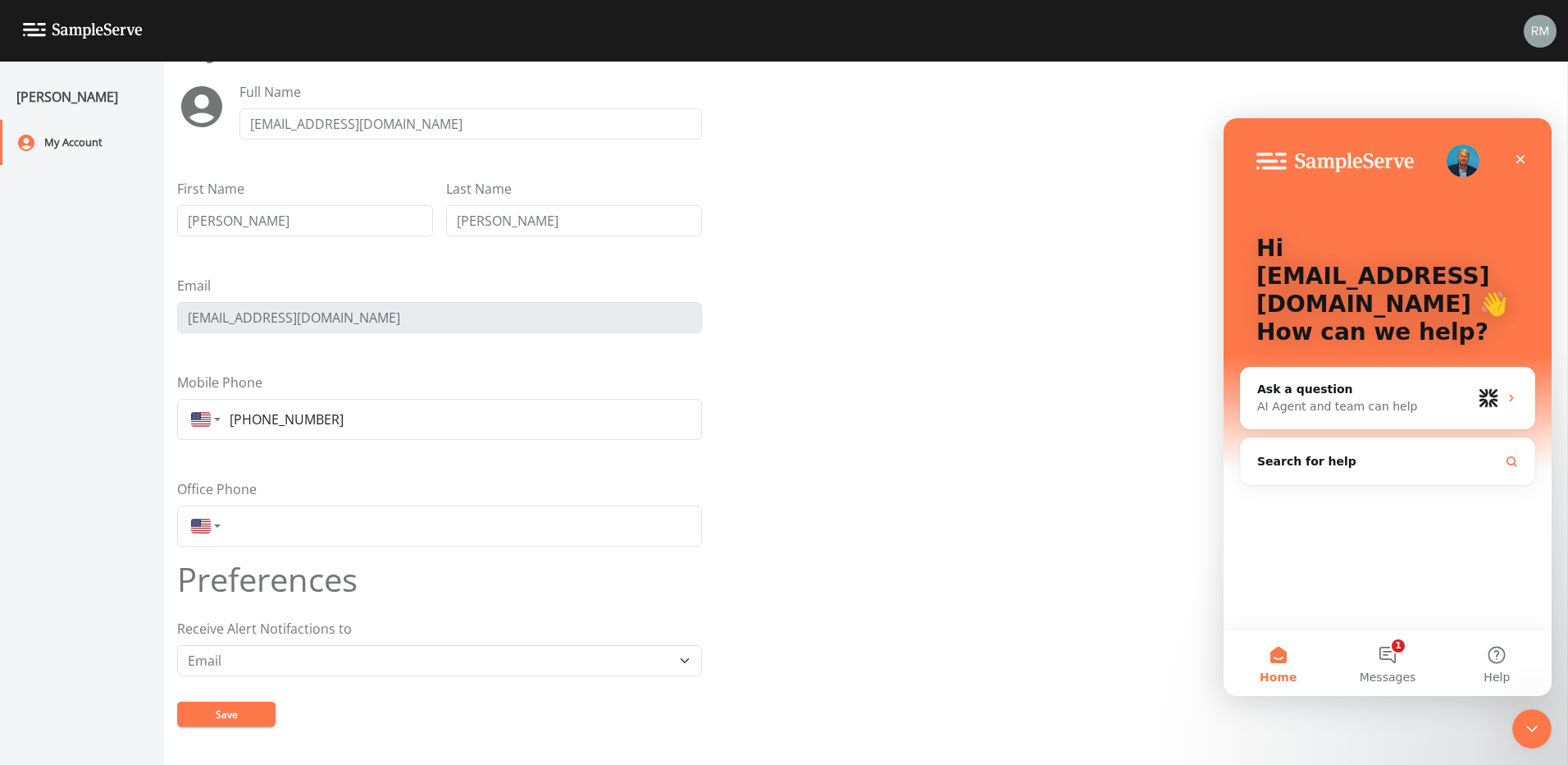
click at [1049, 633] on form "My Details Full Name rmason@inframark.com First Name Ronnie Last Name Mason Ema…" at bounding box center [866, 381] width 1378 height 716
click at [1530, 156] on div "Close" at bounding box center [1520, 158] width 30 height 30
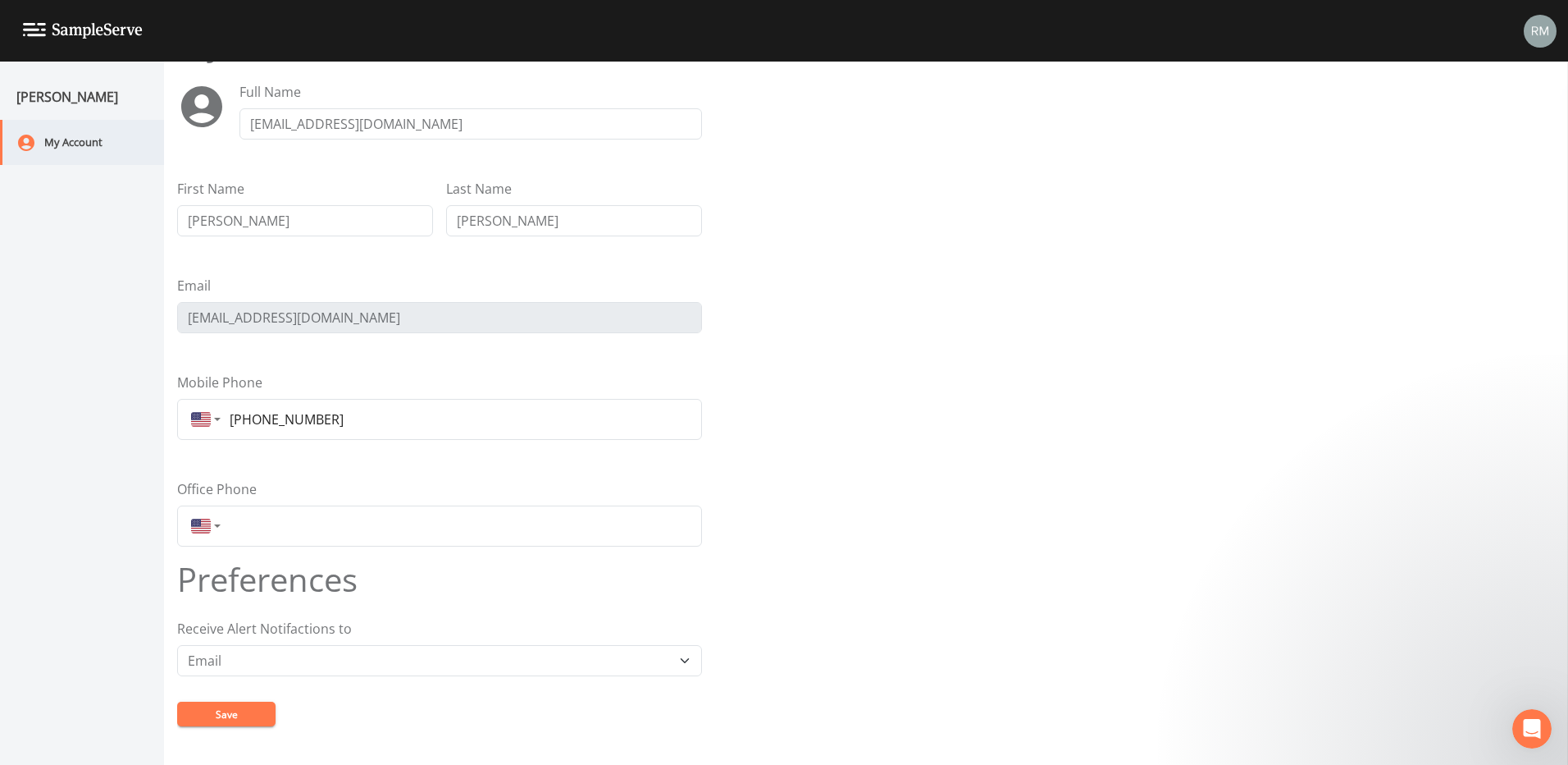
click at [76, 141] on div "My Account" at bounding box center [74, 142] width 148 height 45
click at [30, 27] on img at bounding box center [83, 31] width 120 height 15
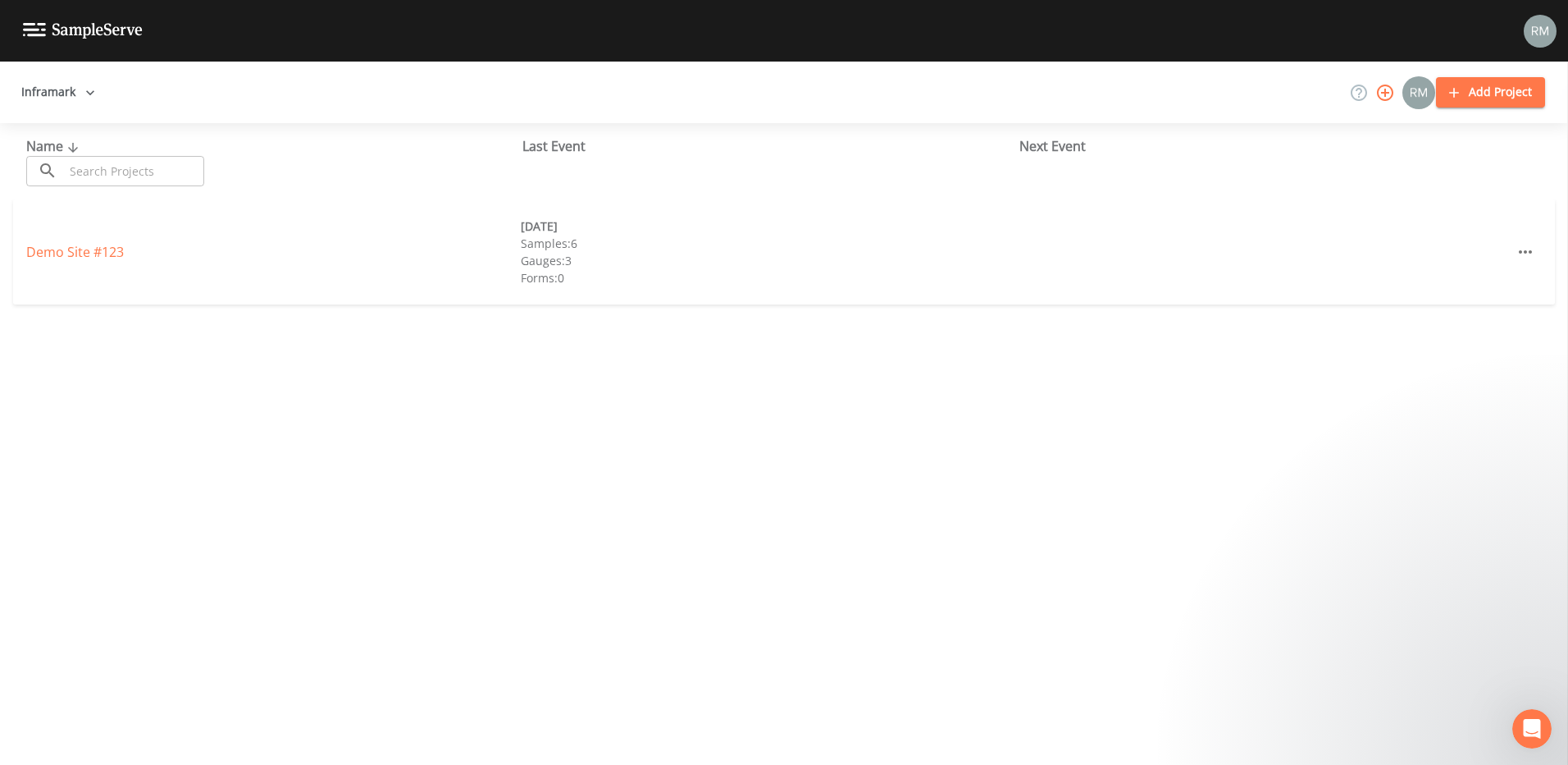
click at [85, 90] on icon "button" at bounding box center [90, 93] width 16 height 16
click at [79, 133] on link "Inframark" at bounding box center [89, 129] width 150 height 30
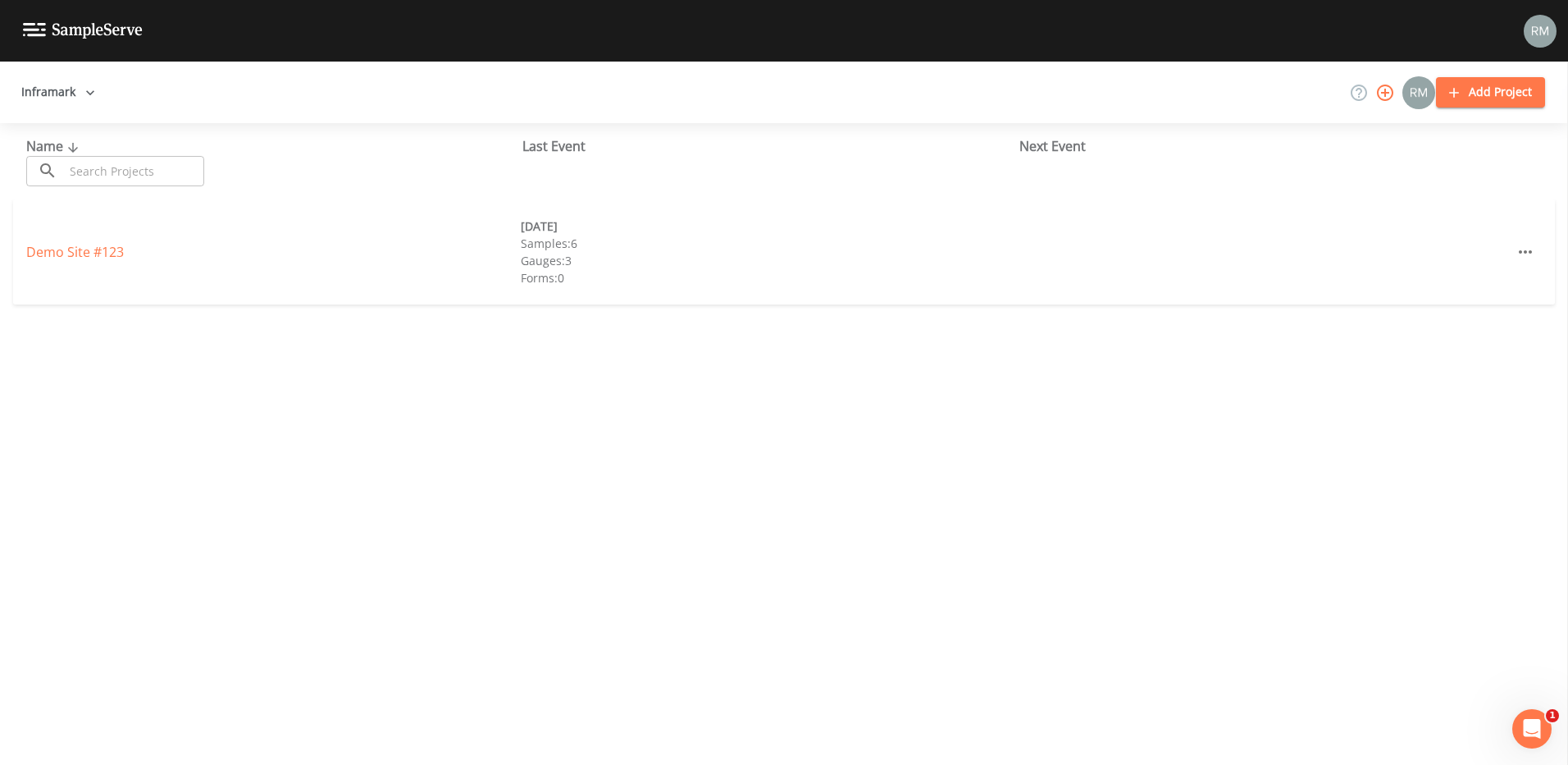
click at [1387, 94] on icon "button" at bounding box center [1385, 93] width 16 height 16
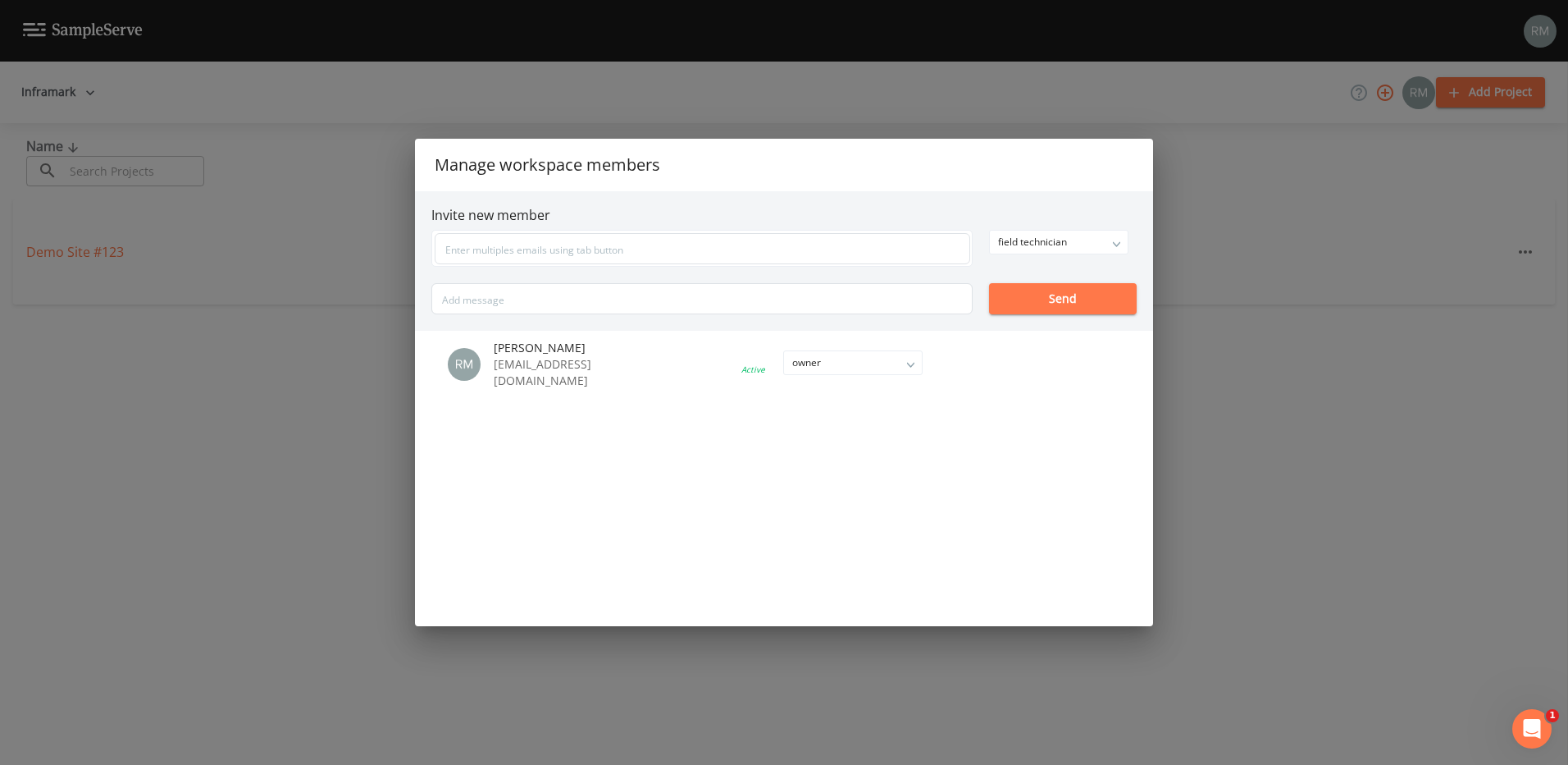
click at [906, 365] on li at bounding box center [787, 364] width 344 height 6
click at [910, 366] on li at bounding box center [787, 364] width 344 height 6
click at [1089, 112] on div "Manage workspace members Invite new member field technician owner admin field t…" at bounding box center [784, 382] width 1568 height 765
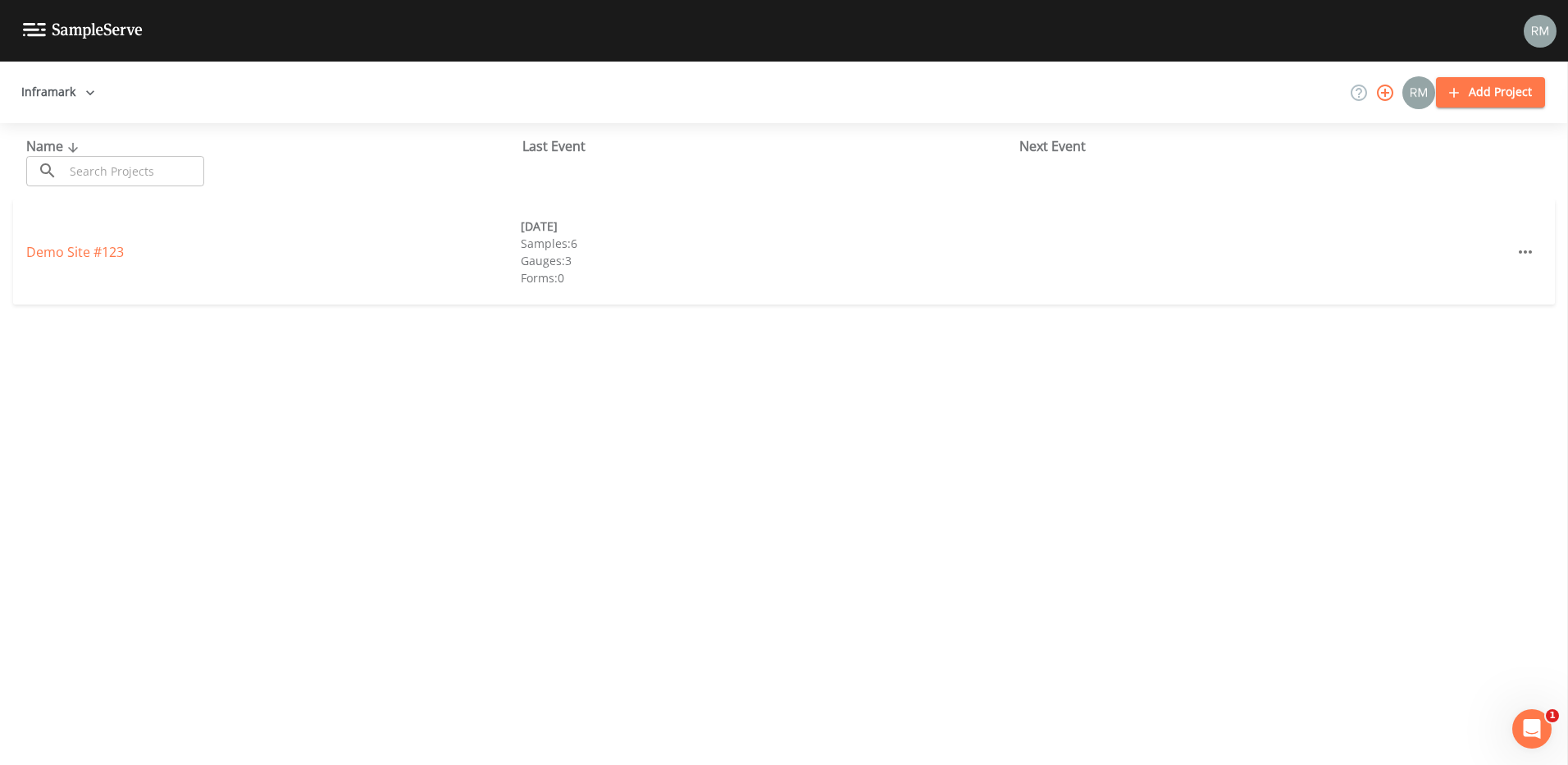
click at [33, 31] on img at bounding box center [83, 31] width 120 height 15
click at [77, 249] on link "Demo Site #123" at bounding box center [75, 252] width 97 height 18
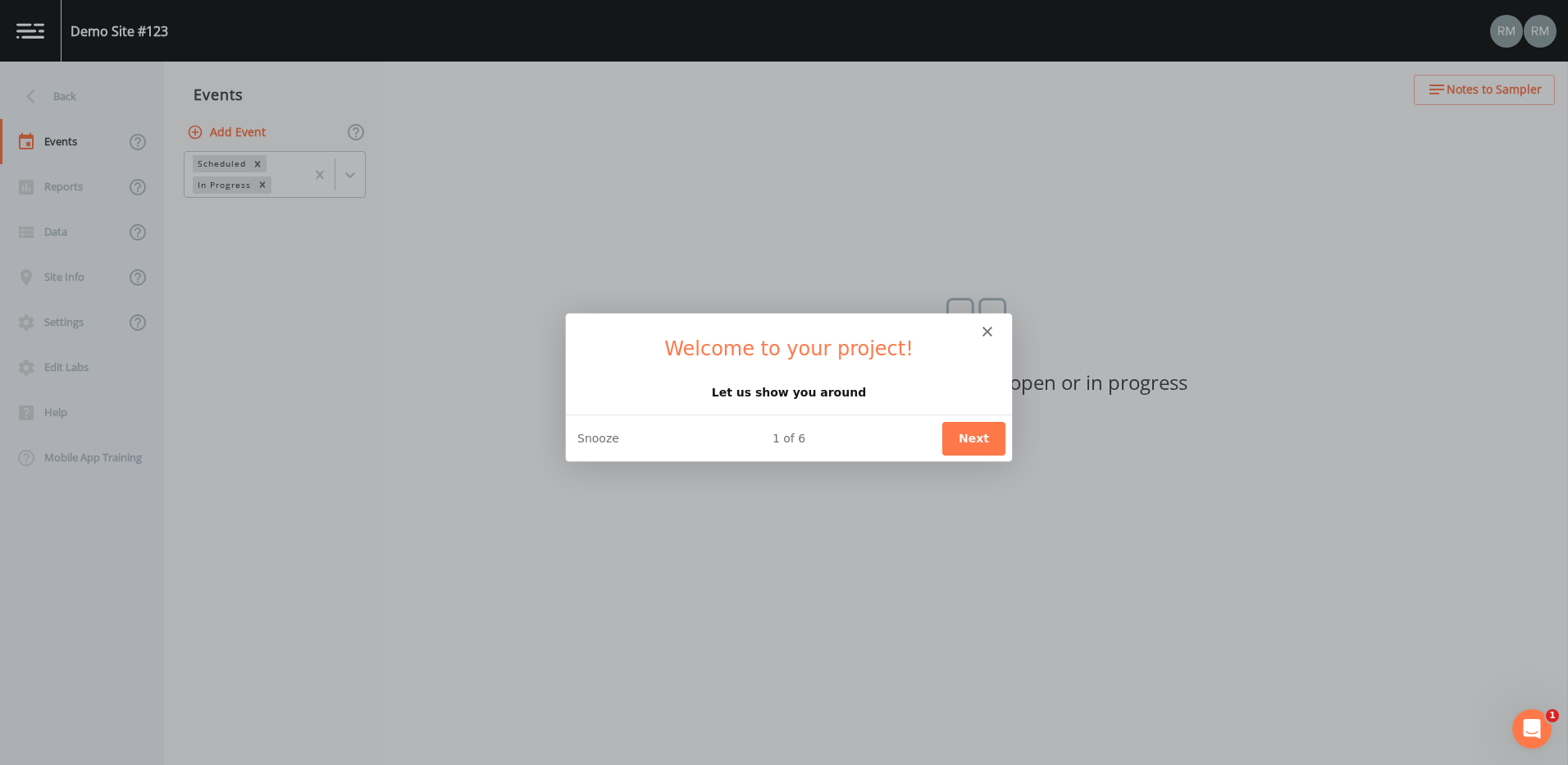
click at [992, 331] on div "Intercom messenger" at bounding box center [788, 323] width 446 height 23
click at [985, 328] on polygon "Close" at bounding box center [986, 329] width 10 height 10
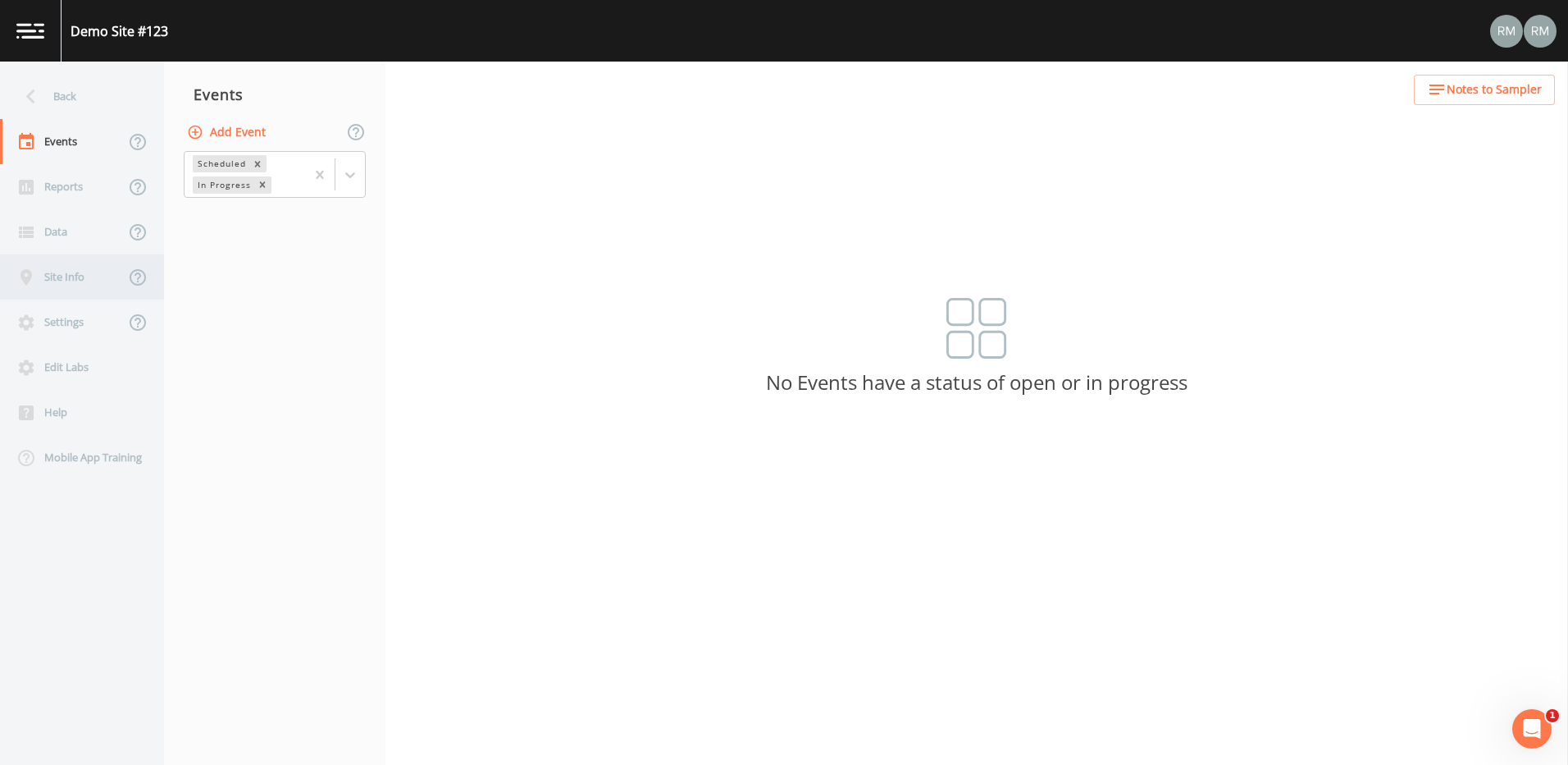
click at [69, 285] on div "Site Info" at bounding box center [62, 277] width 125 height 45
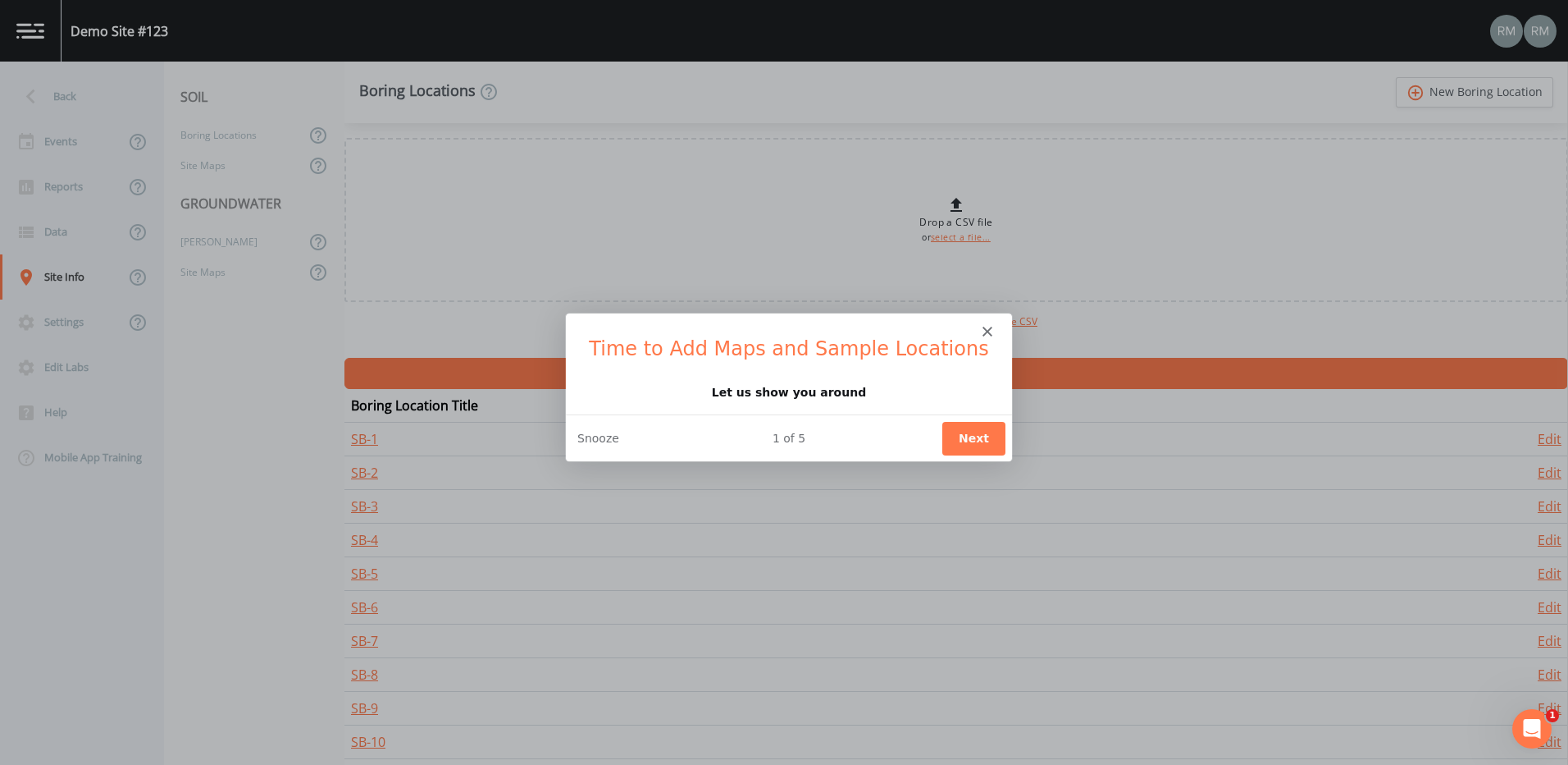
click at [989, 328] on polygon "Close" at bounding box center [986, 329] width 10 height 10
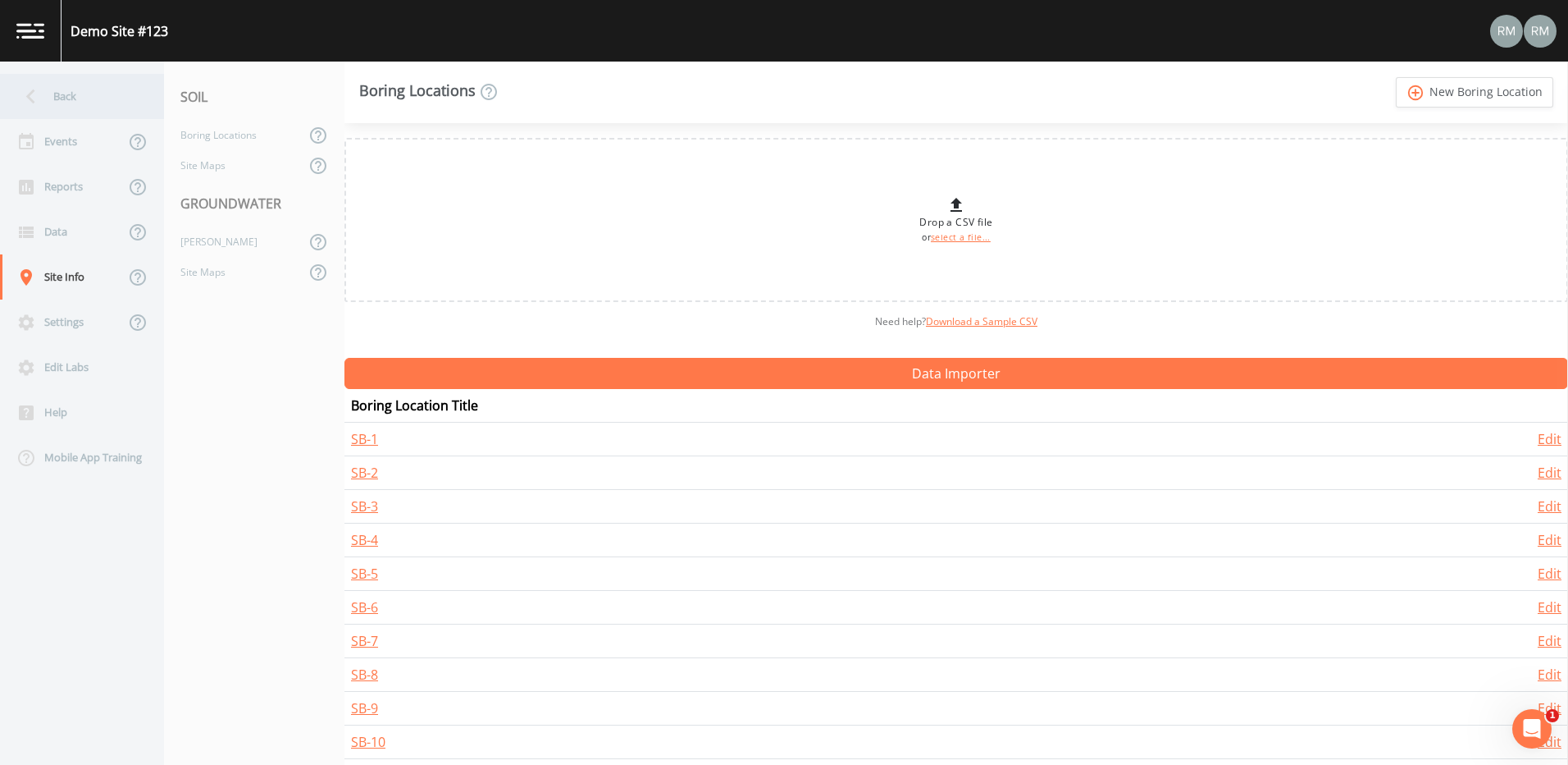
click at [61, 98] on div "Back" at bounding box center [74, 96] width 148 height 45
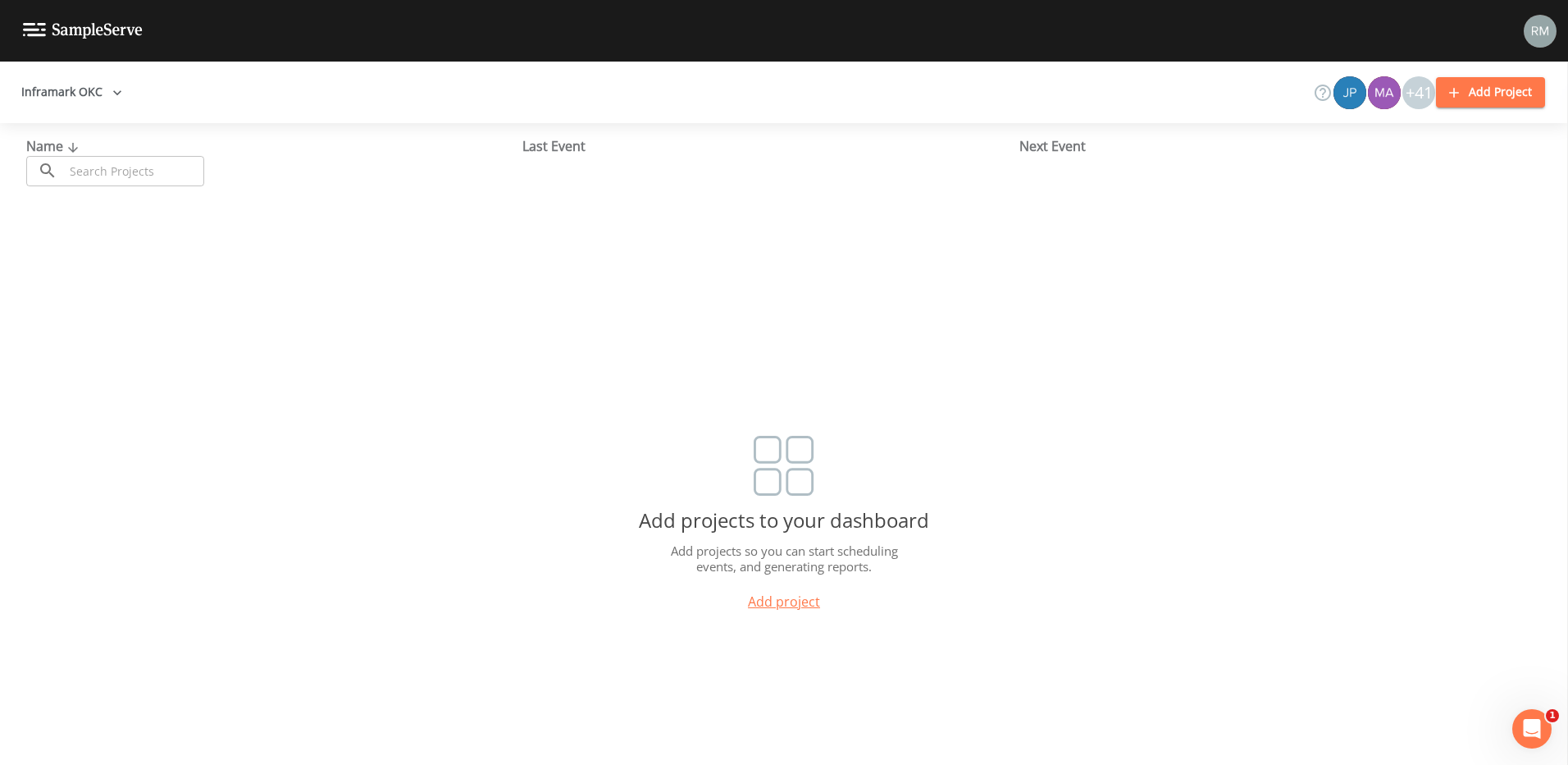
click at [68, 144] on icon at bounding box center [73, 148] width 20 height 14
click at [106, 89] on button "Inframark OKC" at bounding box center [71, 93] width 114 height 31
click at [67, 122] on link "Inframark" at bounding box center [89, 129] width 150 height 30
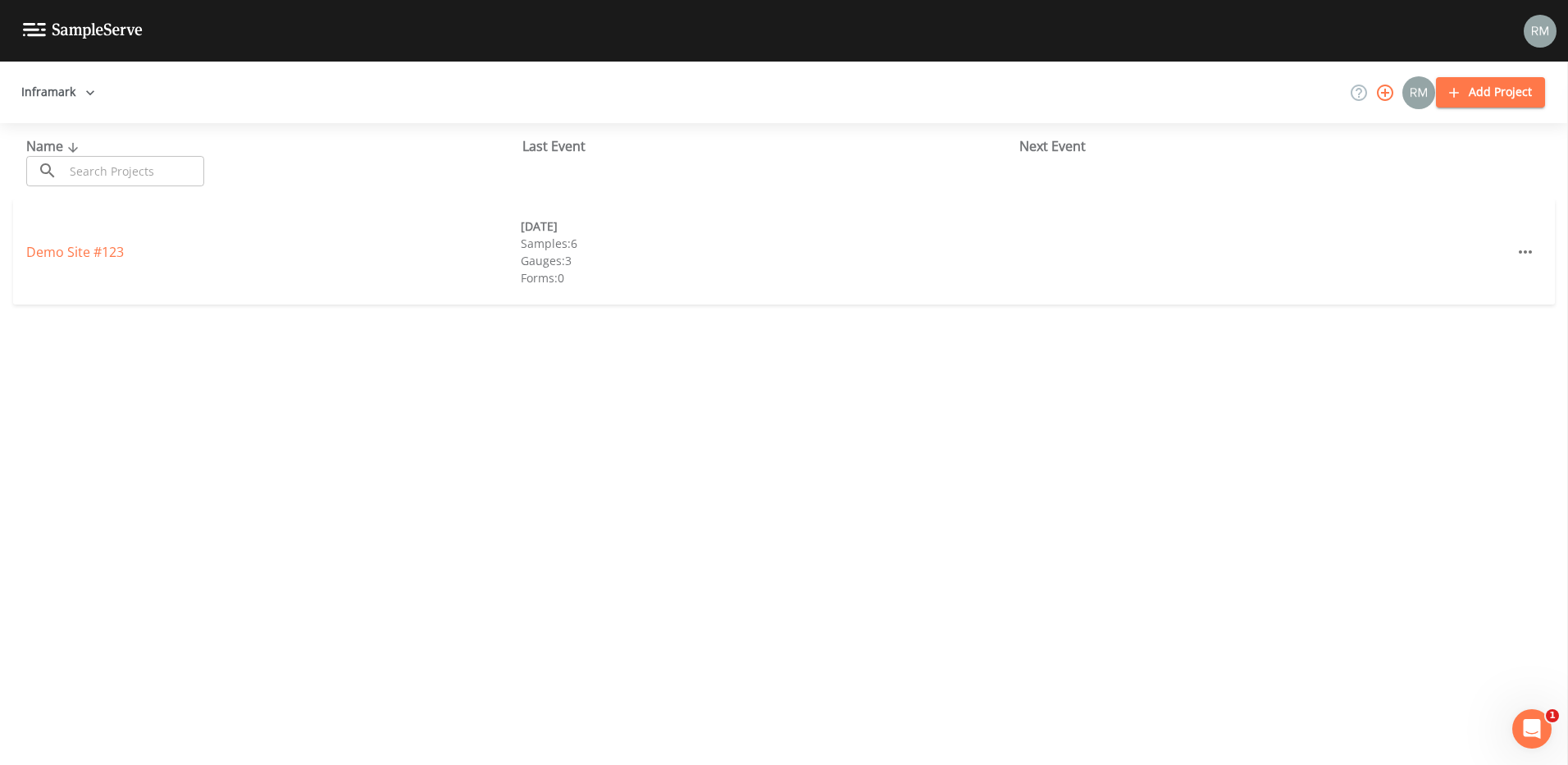
click at [1545, 23] on img at bounding box center [1540, 31] width 32 height 32
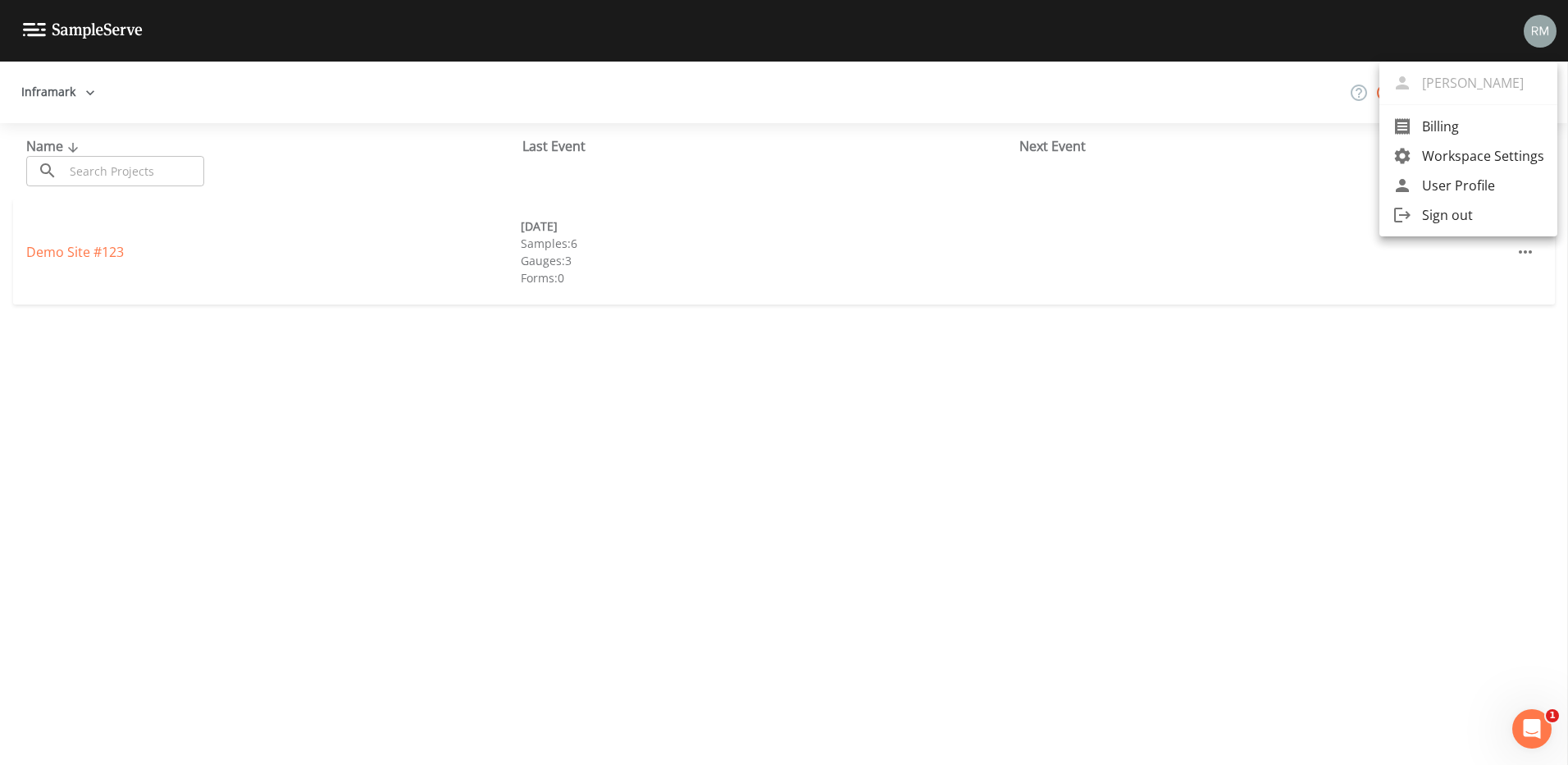
click at [1444, 217] on span "Sign out" at bounding box center [1483, 215] width 122 height 20
